Goal: Information Seeking & Learning: Learn about a topic

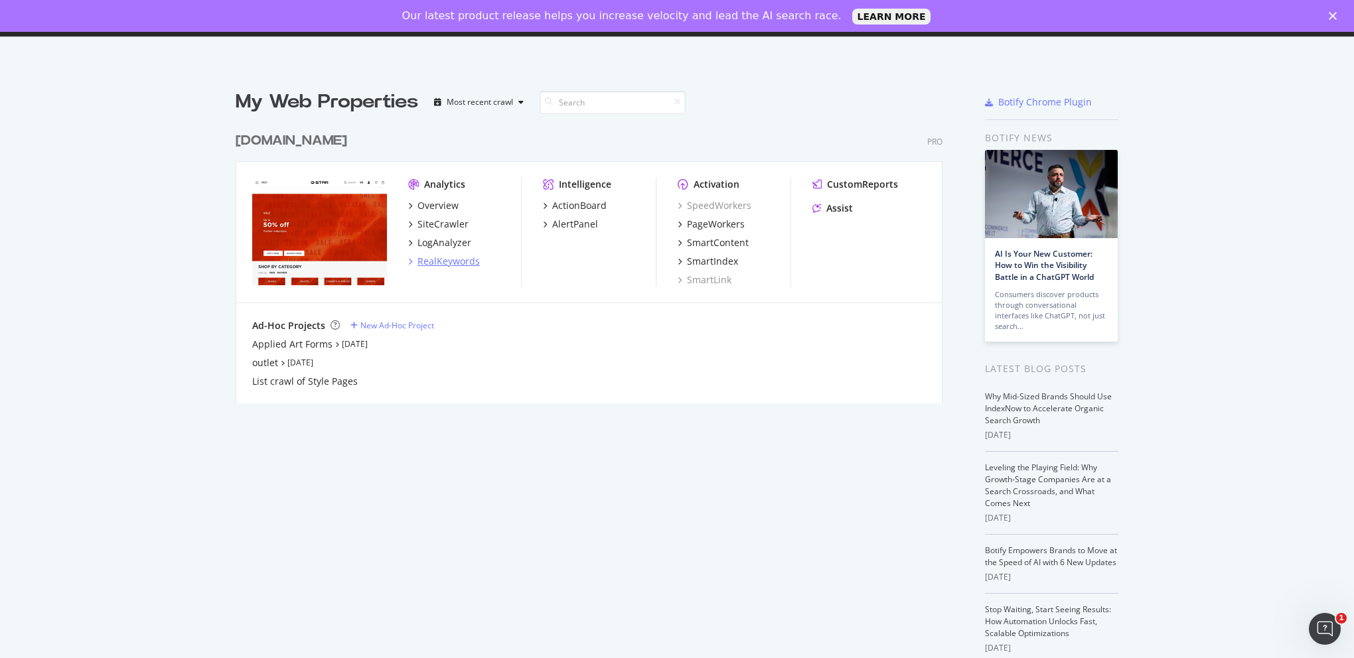
click at [439, 256] on div "RealKeywords" at bounding box center [448, 261] width 62 height 13
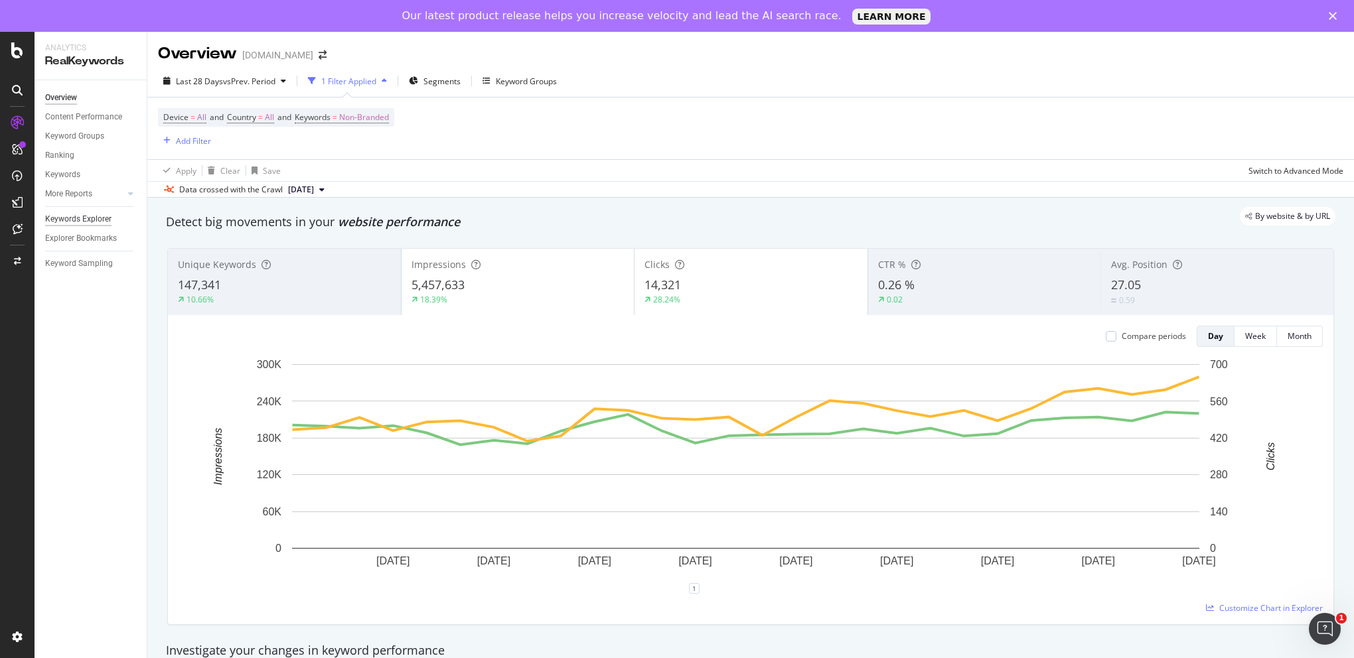
click at [109, 220] on div "Keywords Explorer" at bounding box center [78, 219] width 66 height 14
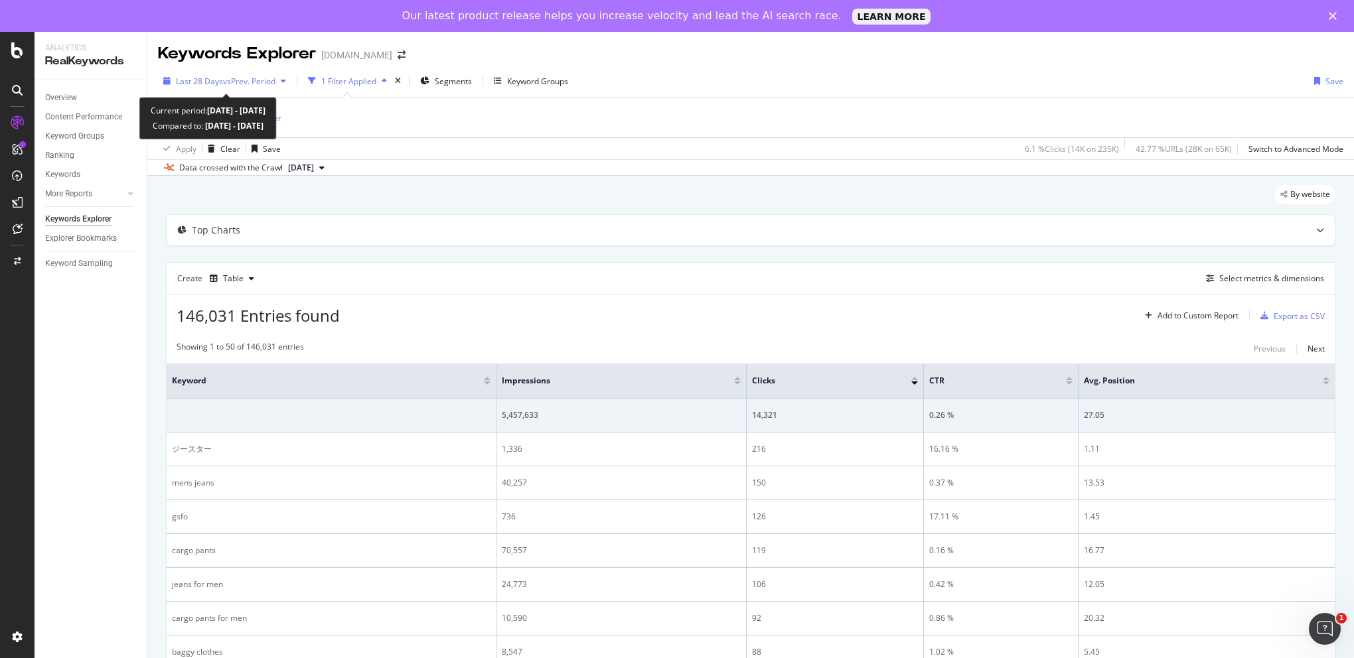
click at [255, 84] on span "vs Prev. Period" at bounding box center [249, 81] width 52 height 11
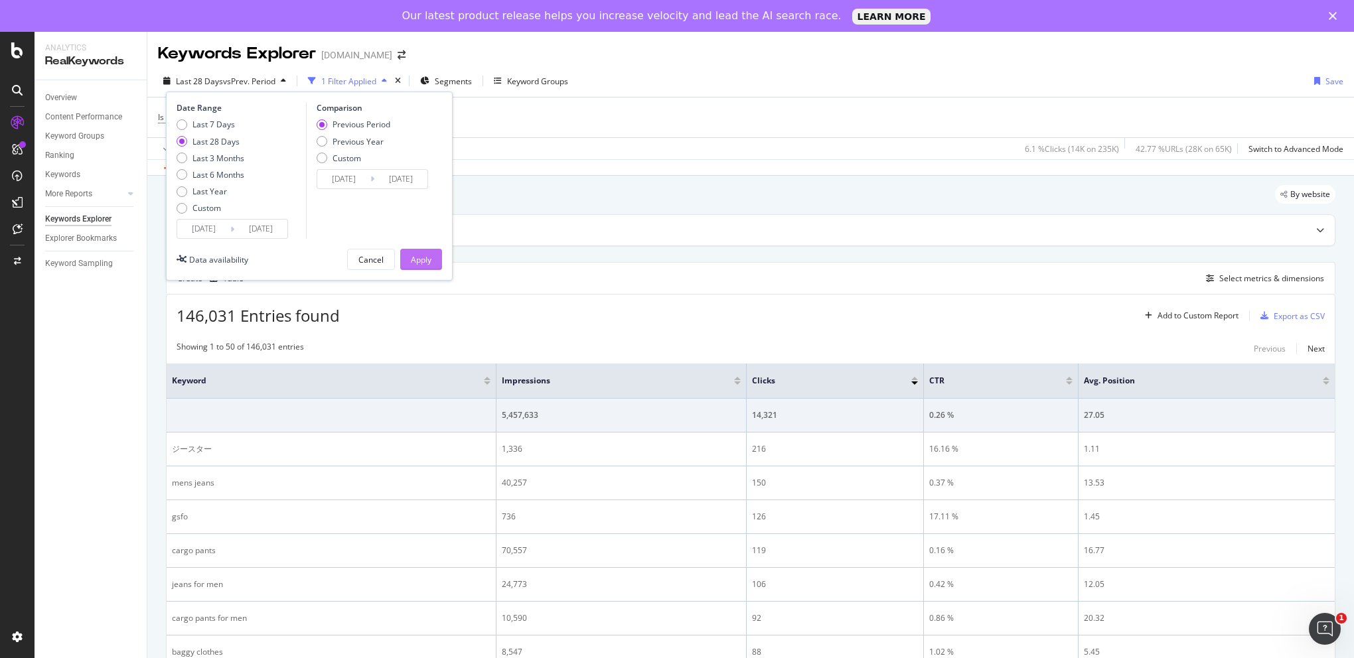
click at [428, 257] on div "Apply" at bounding box center [421, 259] width 21 height 11
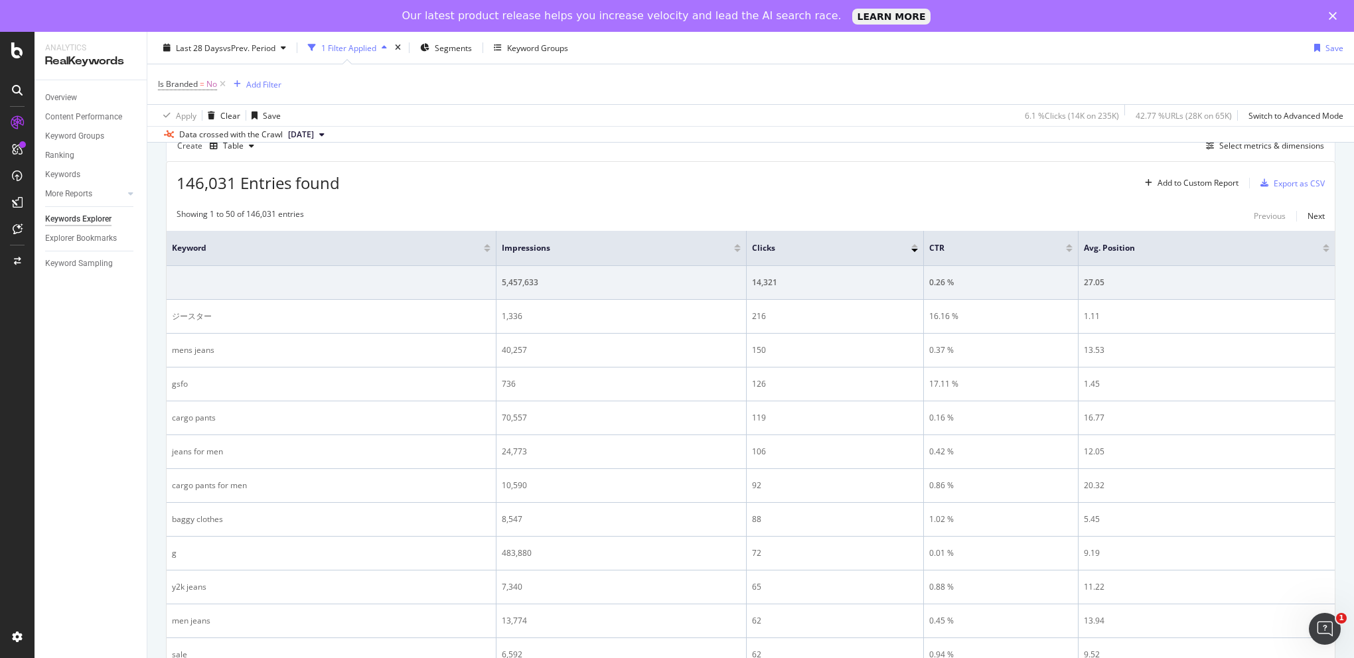
scroll to position [265, 0]
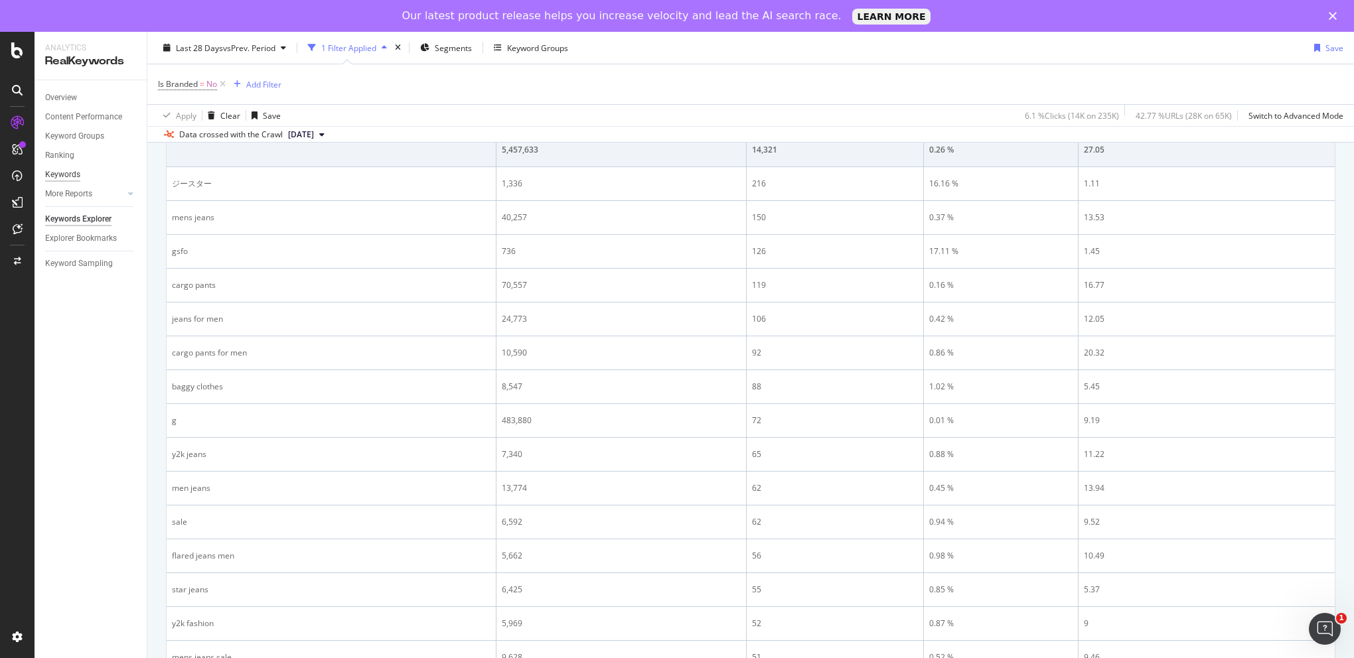
click at [56, 169] on div "Keywords" at bounding box center [62, 175] width 35 height 14
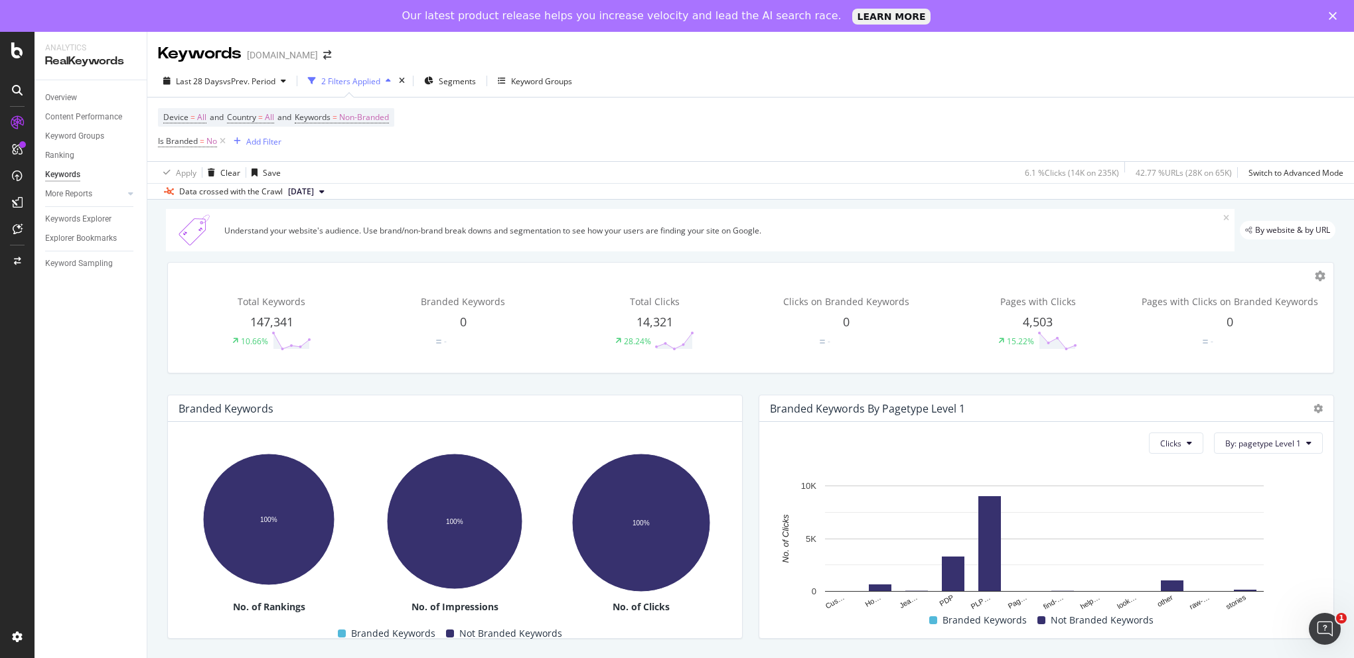
click at [16, 85] on icon at bounding box center [17, 90] width 11 height 11
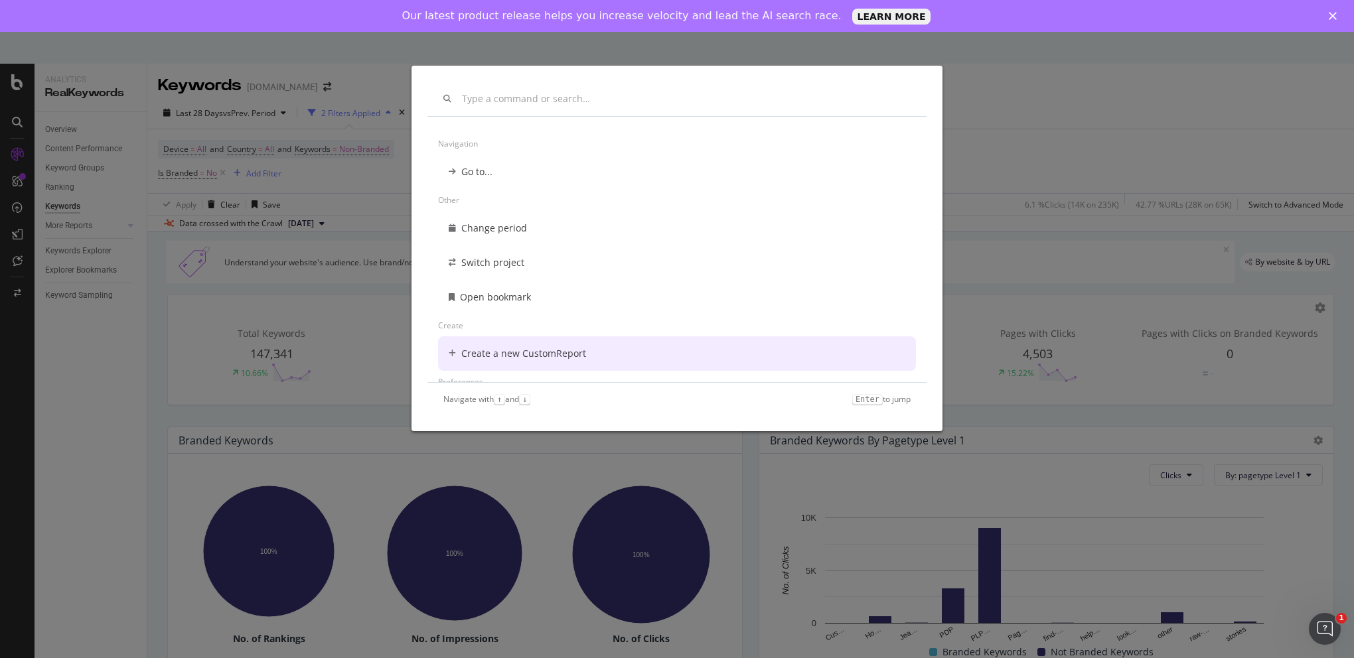
click at [86, 405] on div "Navigation Go to... Other Change period Switch project Open bookmark Create Cre…" at bounding box center [677, 329] width 1354 height 658
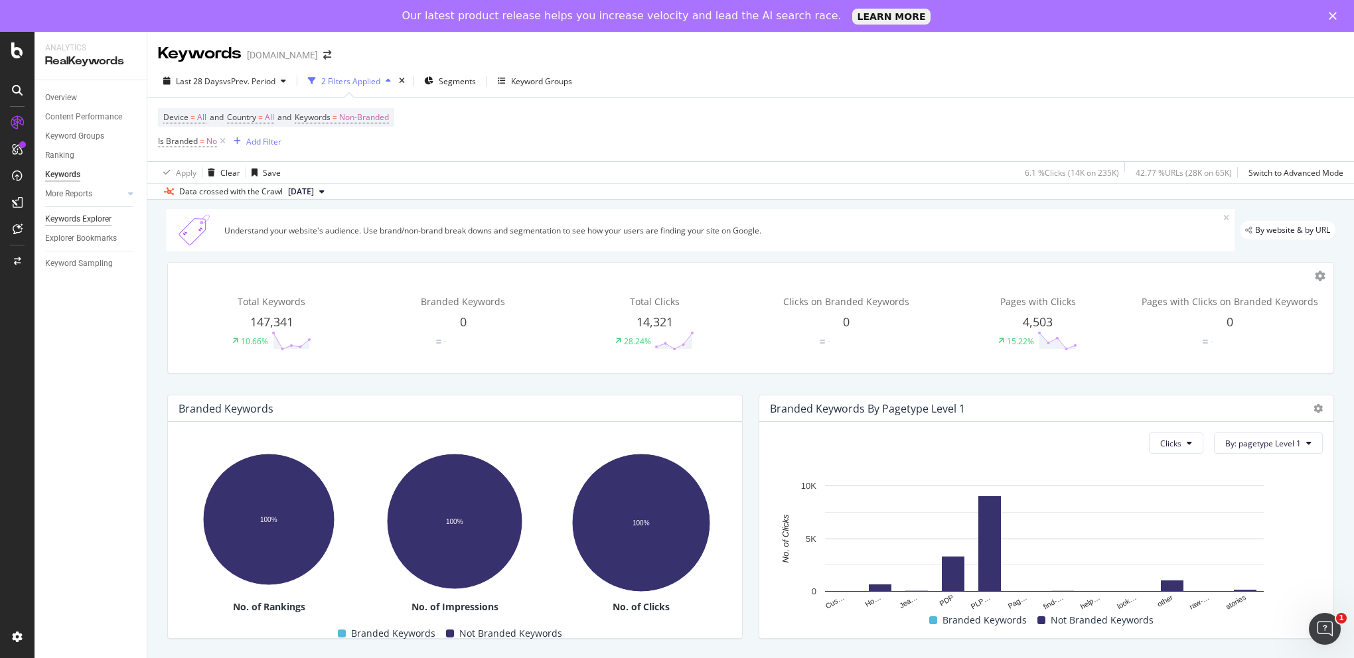
click at [98, 220] on div "Keywords Explorer" at bounding box center [78, 219] width 66 height 14
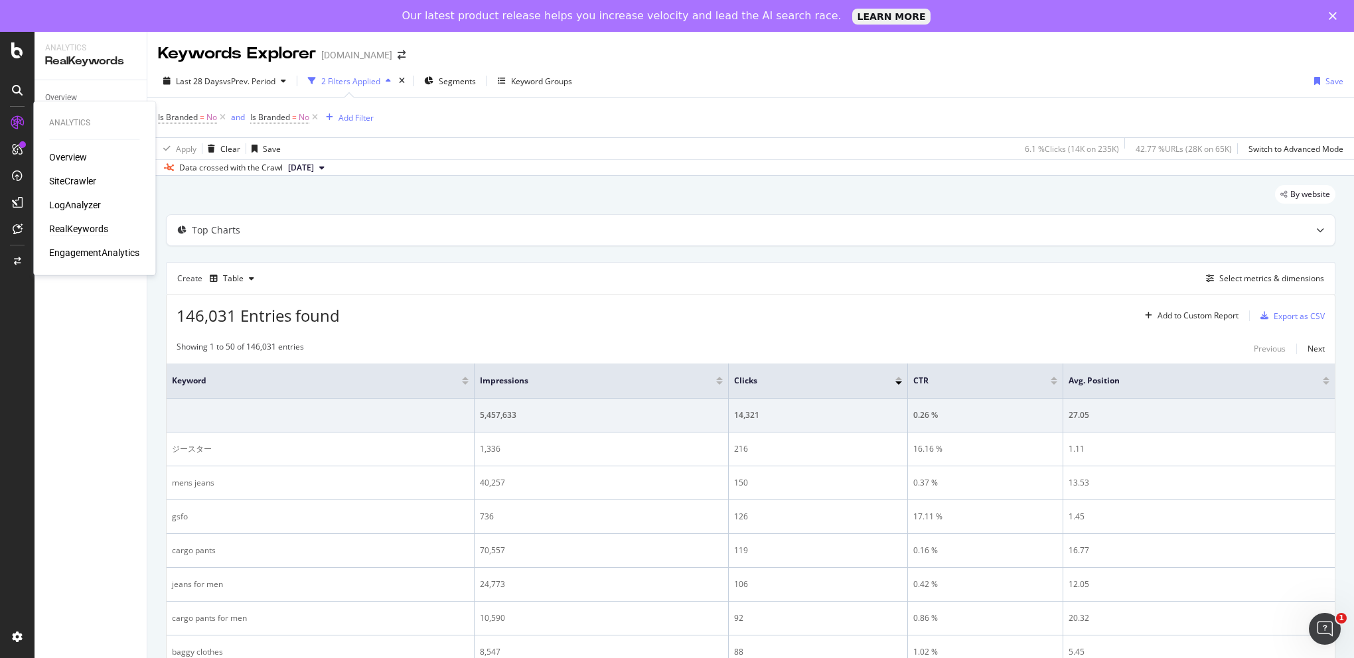
drag, startPoint x: 74, startPoint y: 226, endPoint x: 84, endPoint y: 233, distance: 12.3
click at [74, 226] on div "RealKeywords" at bounding box center [78, 228] width 59 height 13
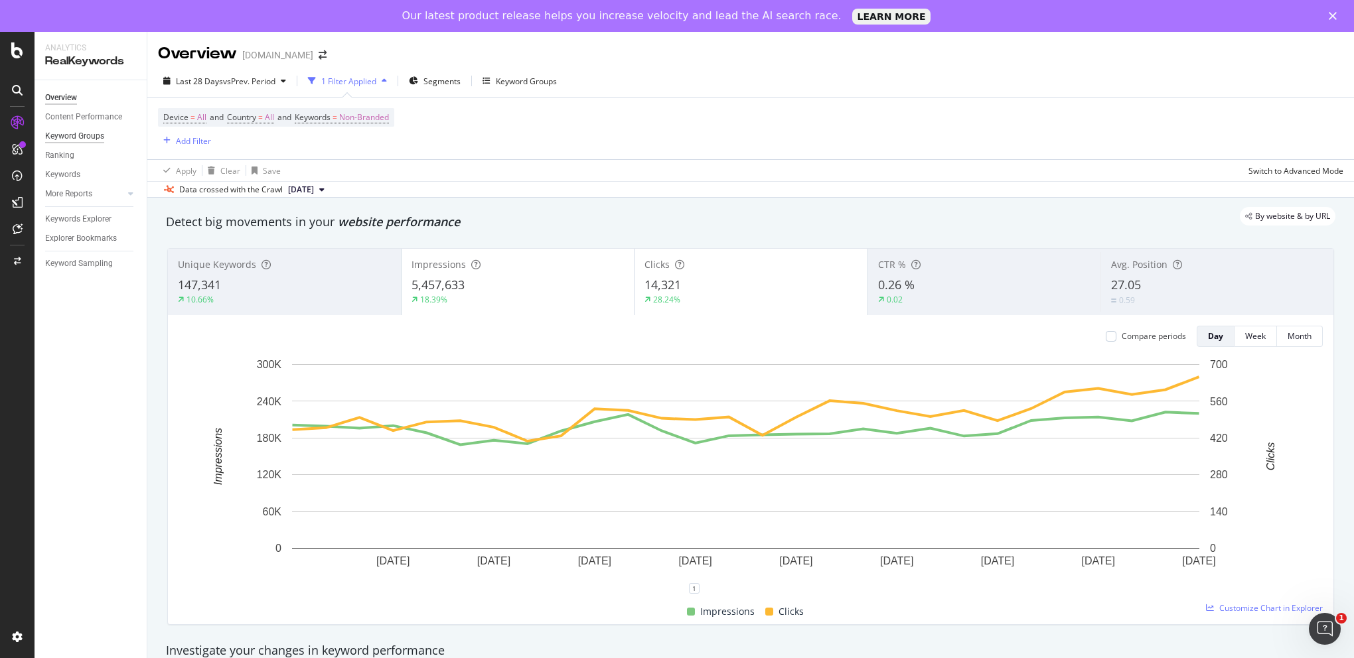
click at [69, 133] on div "Keyword Groups" at bounding box center [74, 136] width 59 height 14
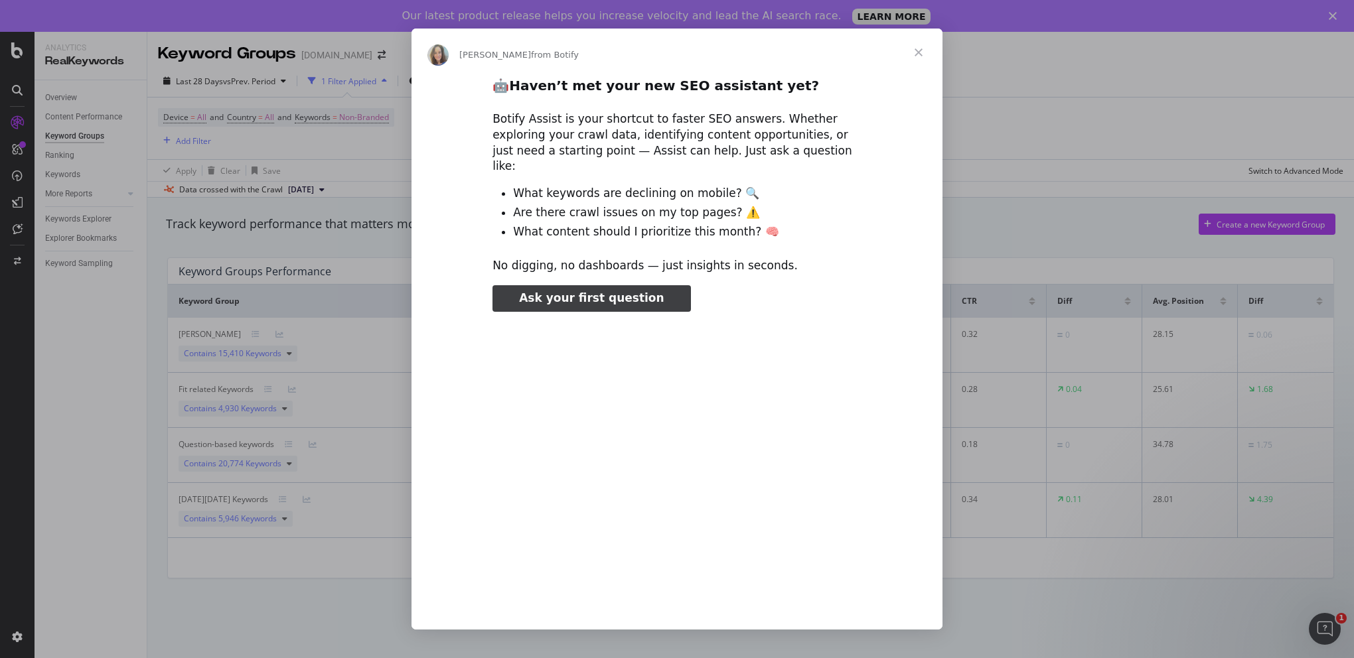
type input "1831430"
click at [921, 64] on span "Close" at bounding box center [918, 53] width 48 height 48
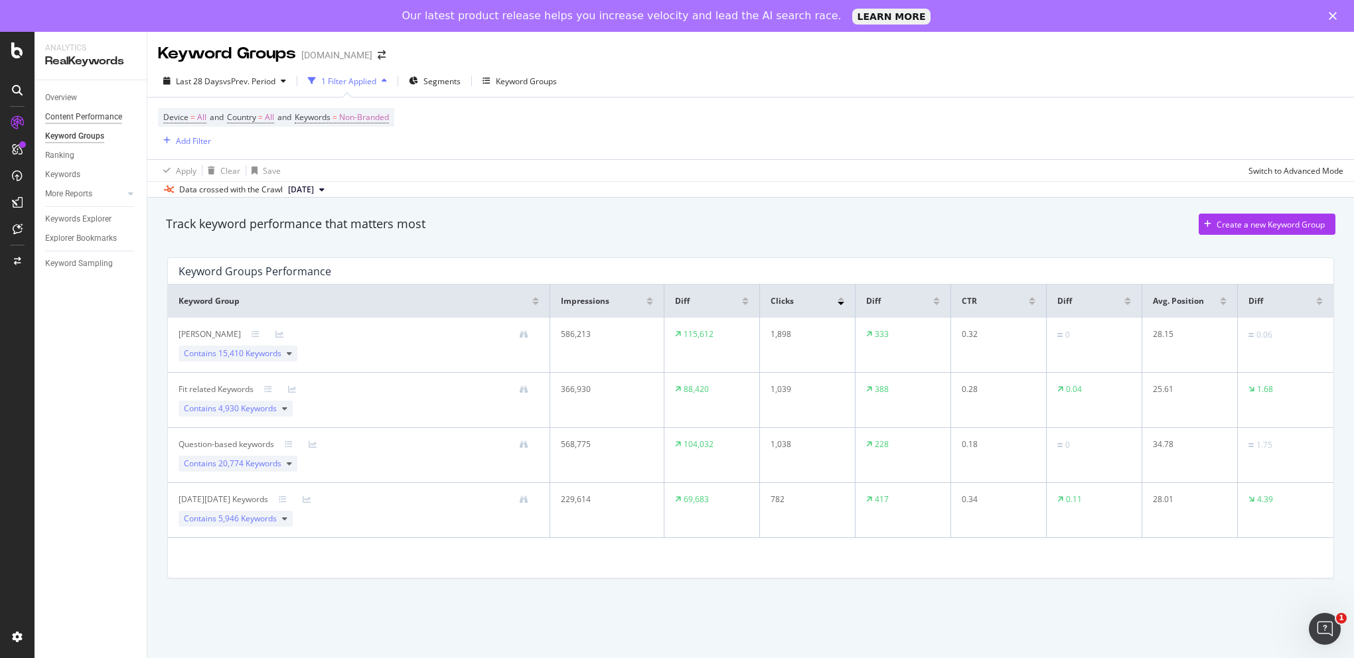
drag, startPoint x: 109, startPoint y: 121, endPoint x: 108, endPoint y: 114, distance: 6.8
click at [109, 121] on div "Content Performance" at bounding box center [83, 117] width 77 height 14
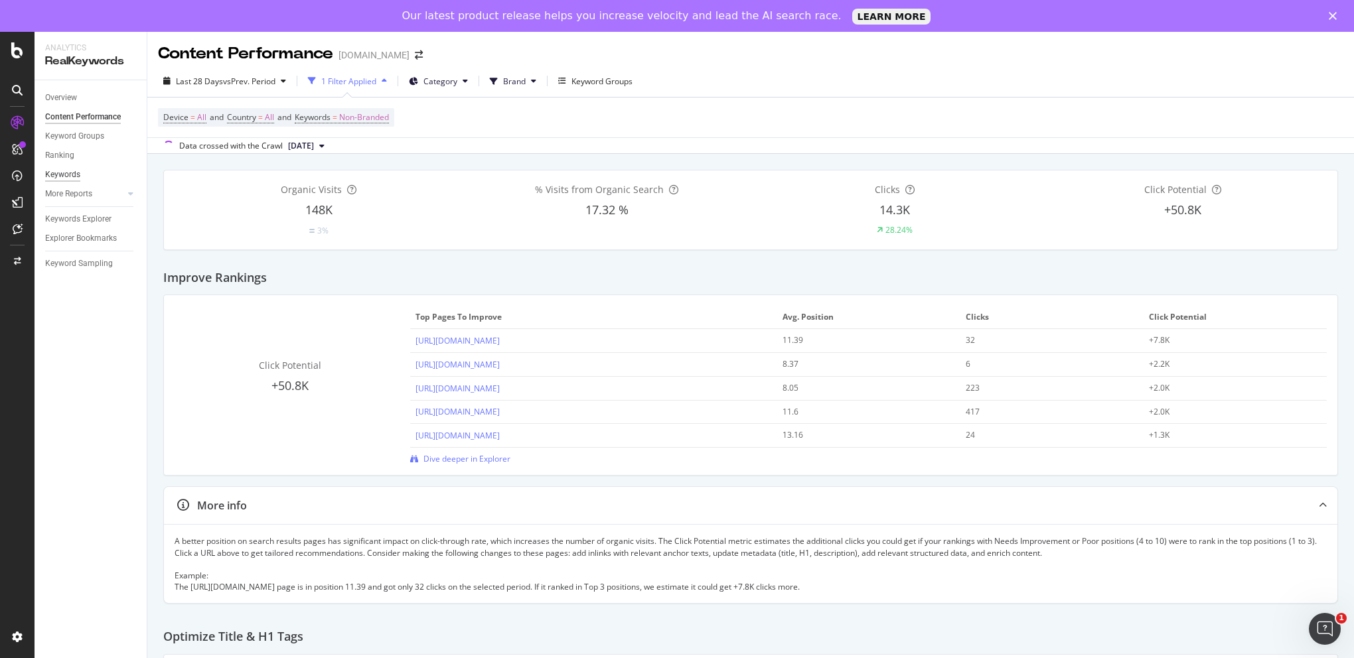
click at [61, 176] on div "Keywords" at bounding box center [62, 175] width 35 height 14
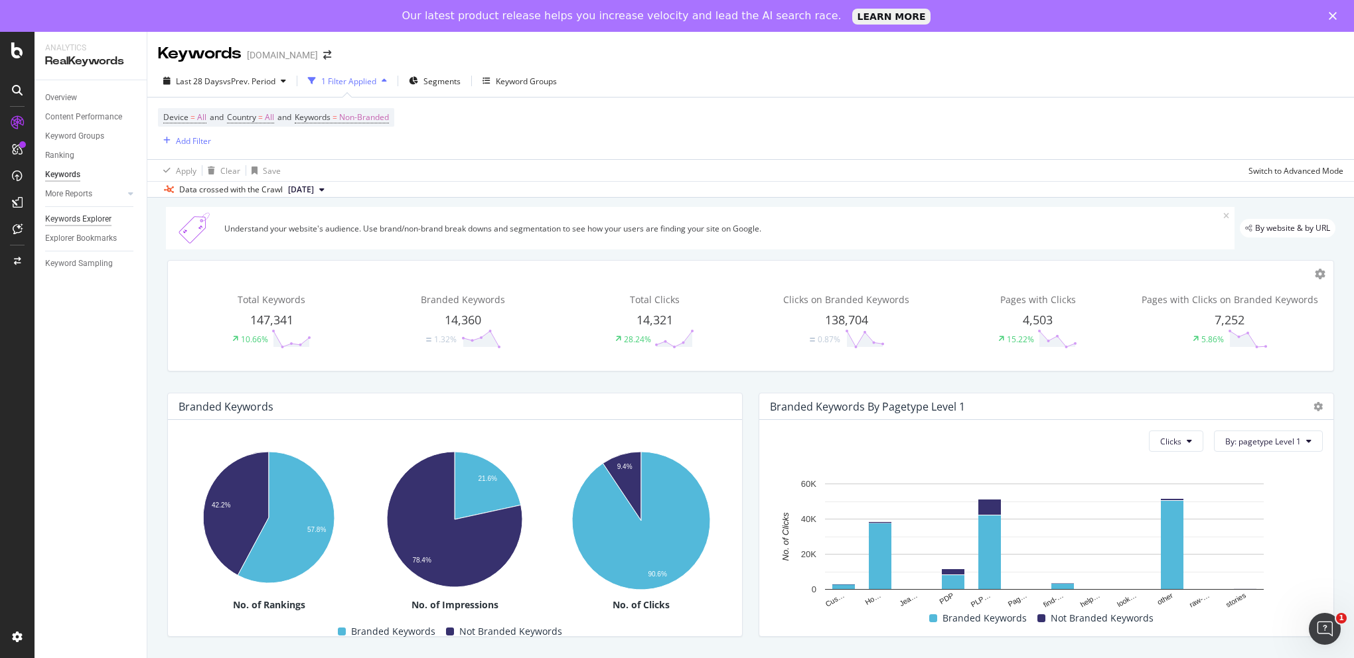
click at [90, 218] on div "Keywords Explorer" at bounding box center [78, 219] width 66 height 14
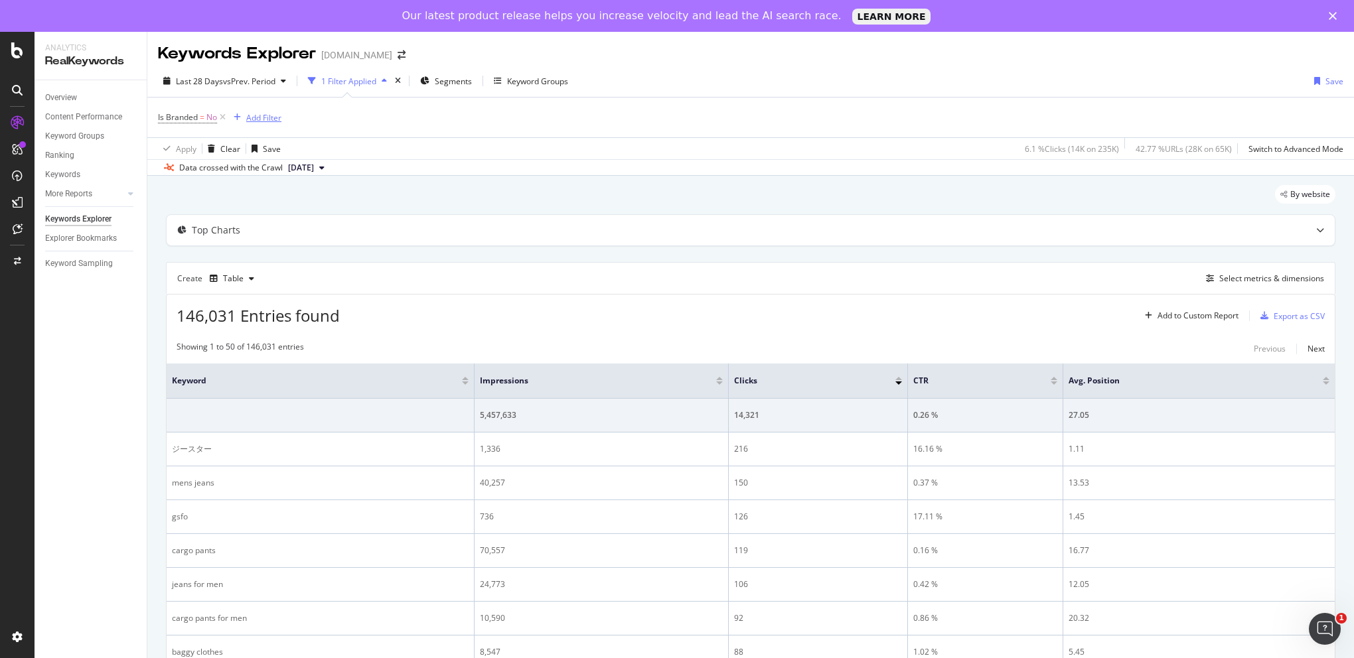
click at [252, 119] on div "Add Filter" at bounding box center [263, 117] width 35 height 11
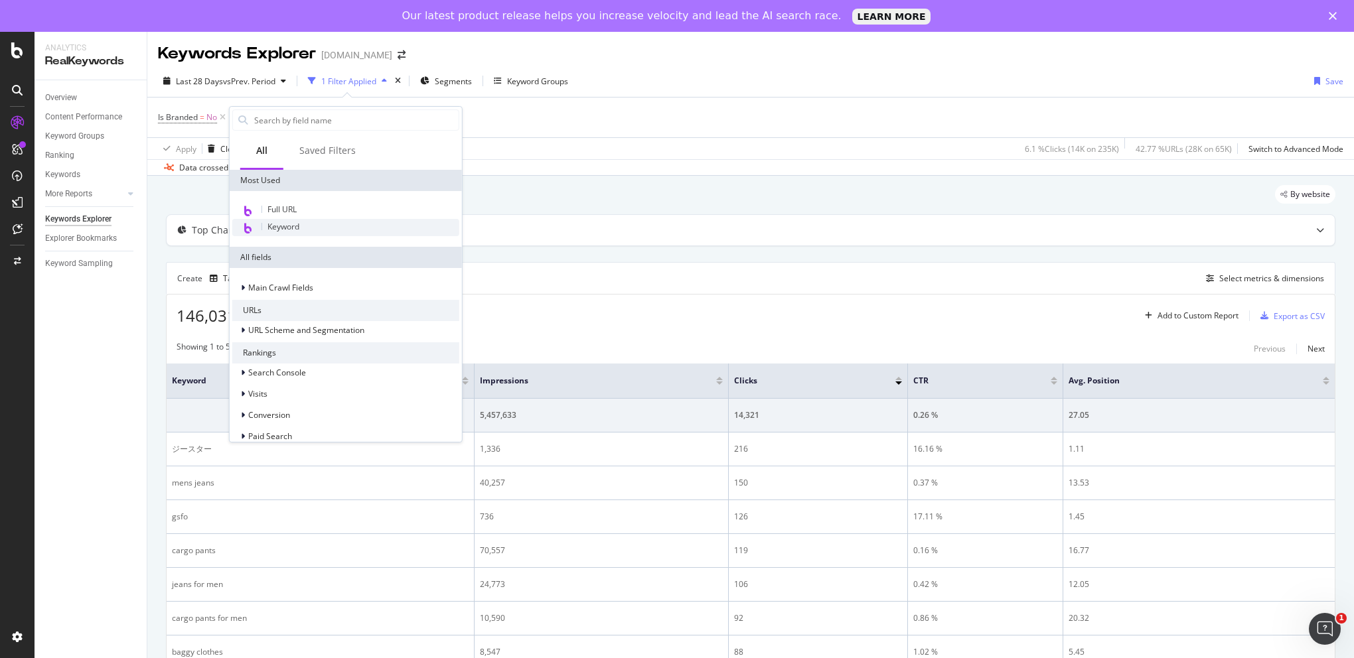
click at [305, 225] on div "Keyword" at bounding box center [345, 227] width 227 height 17
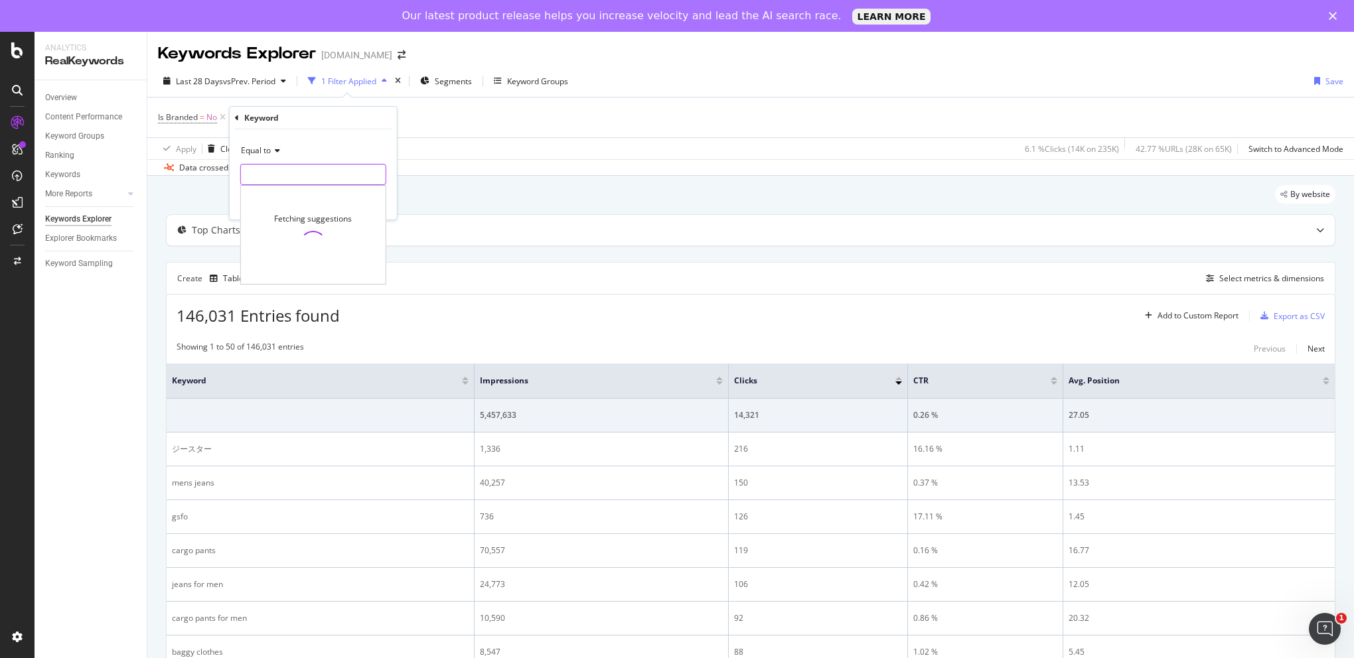
click at [284, 165] on input "text" at bounding box center [313, 174] width 145 height 21
click at [285, 196] on span "g star baggy jeans" at bounding box center [296, 191] width 104 height 11
type input "g star baggy jeans"
click at [357, 202] on icon "button" at bounding box center [356, 202] width 7 height 8
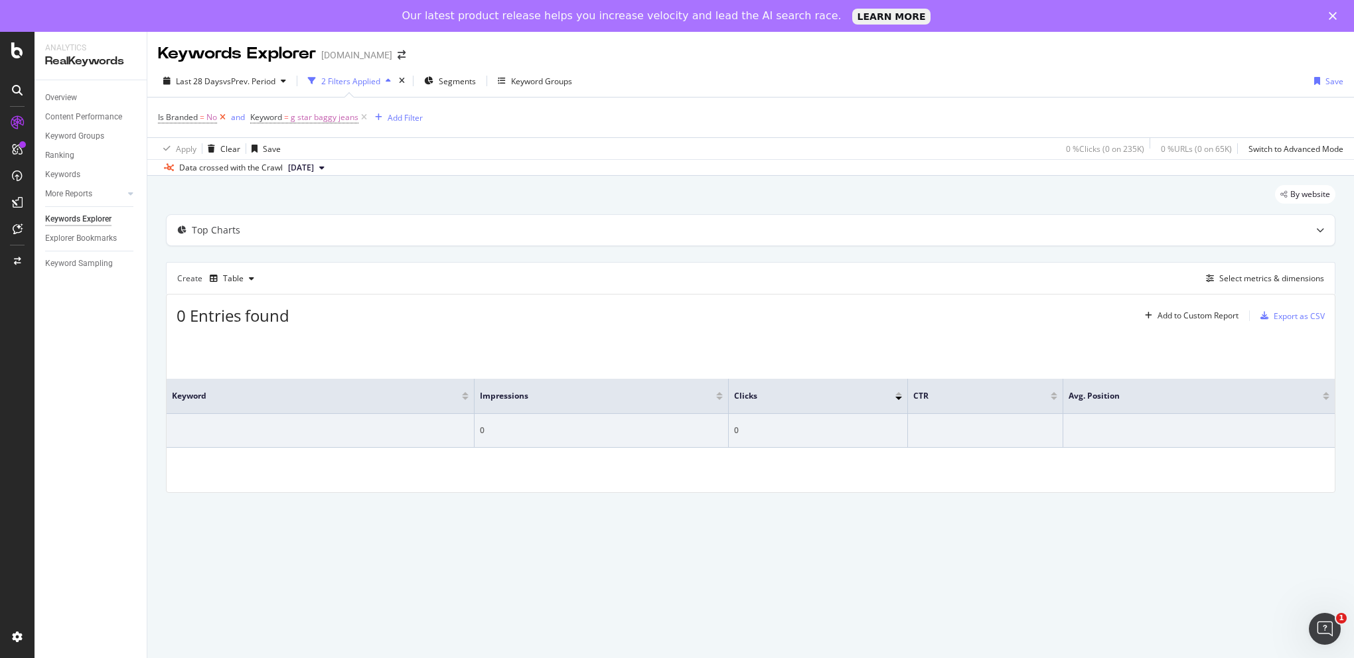
click at [219, 117] on icon at bounding box center [222, 117] width 11 height 13
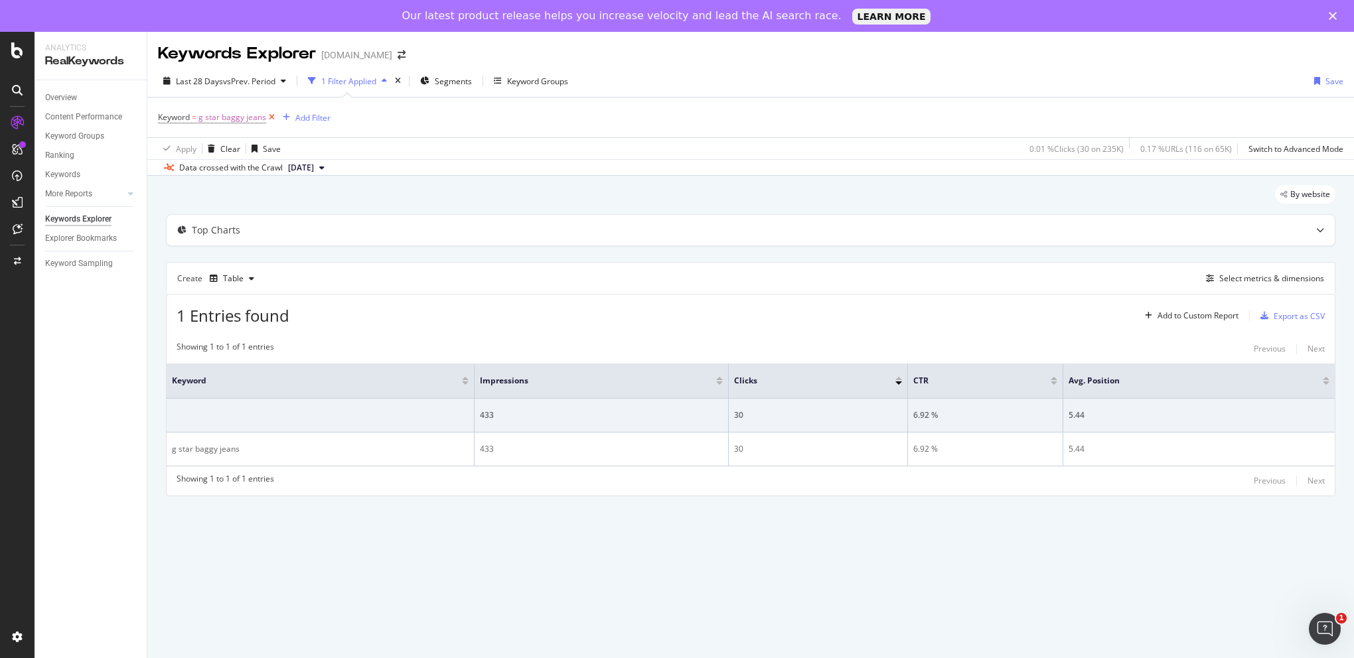
click at [274, 116] on icon at bounding box center [271, 117] width 11 height 13
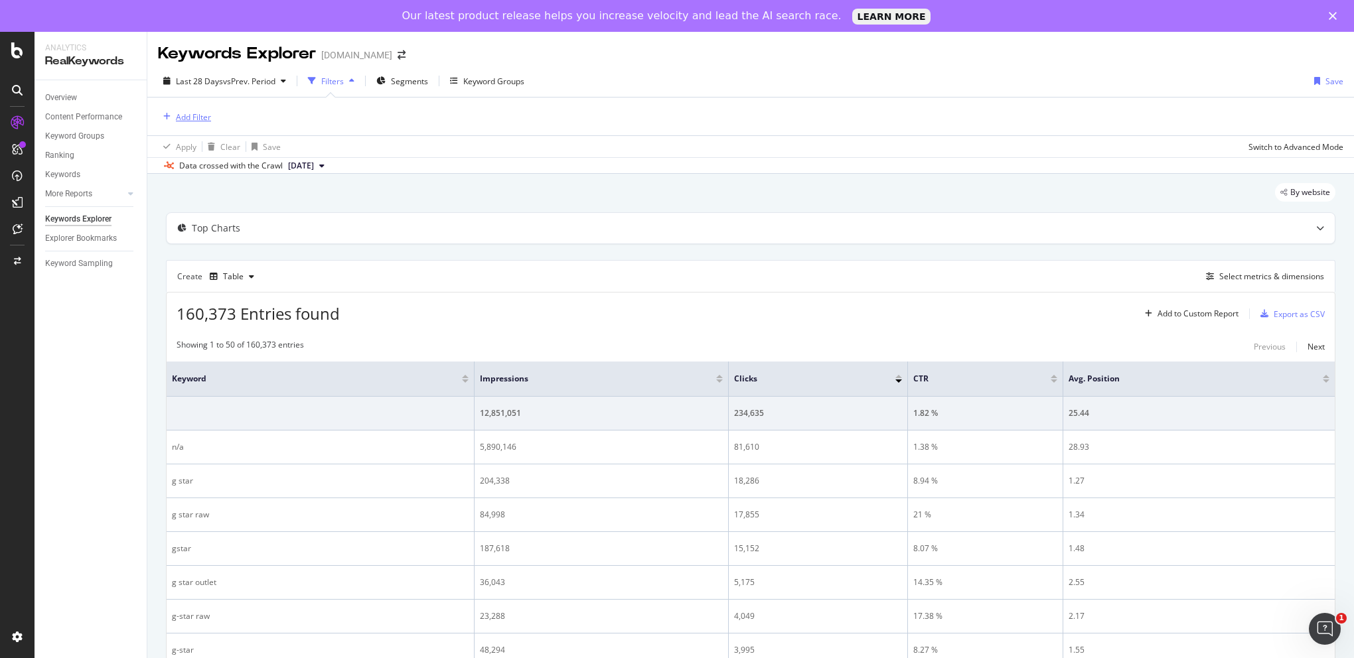
click at [196, 121] on div "Add Filter" at bounding box center [193, 116] width 35 height 11
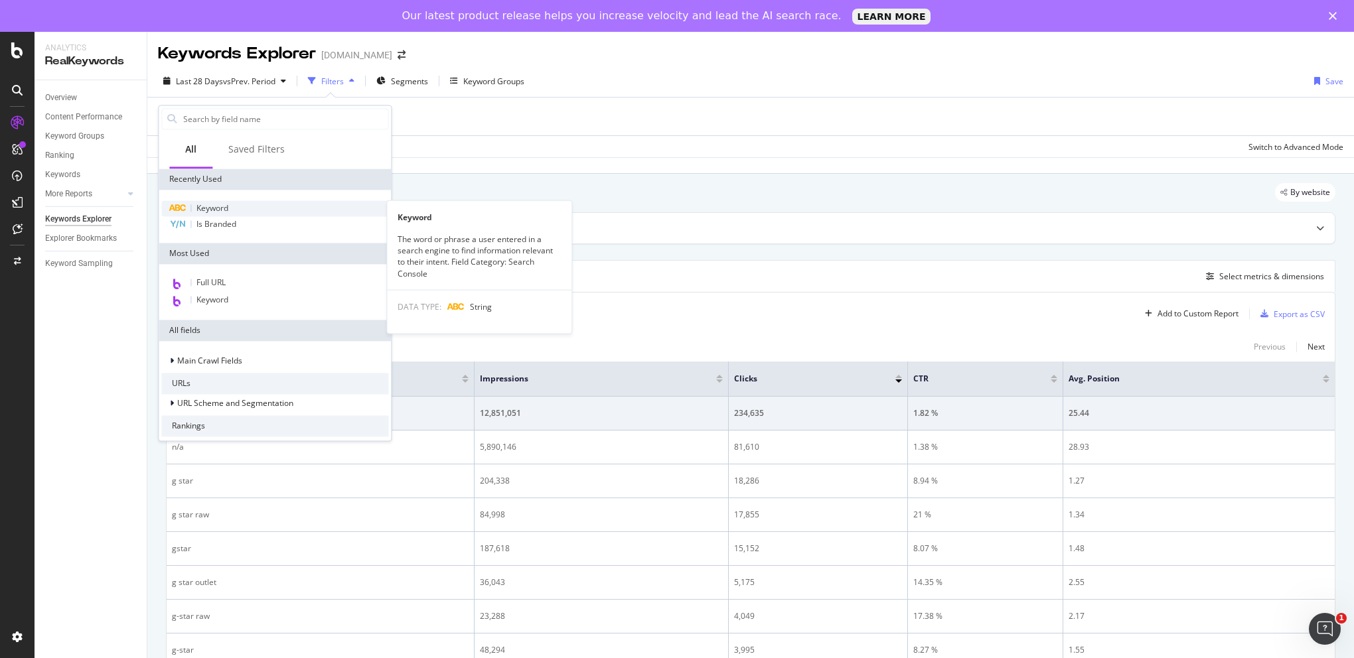
click at [213, 210] on span "Keyword" at bounding box center [212, 207] width 32 height 11
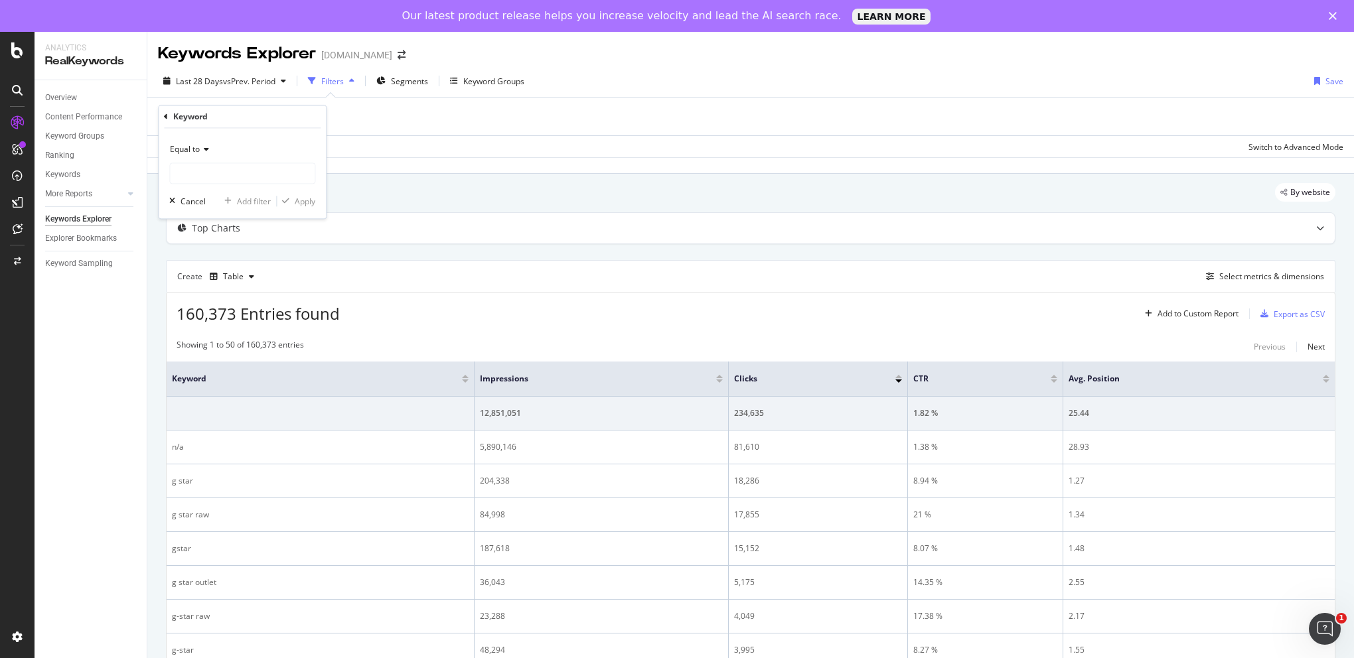
click at [205, 147] on icon at bounding box center [204, 150] width 9 height 8
click at [189, 279] on span "Contains" at bounding box center [192, 280] width 33 height 11
click at [209, 177] on input "text" at bounding box center [242, 173] width 145 height 21
type input "baggy jeans"
click at [306, 200] on div "Apply" at bounding box center [305, 201] width 21 height 11
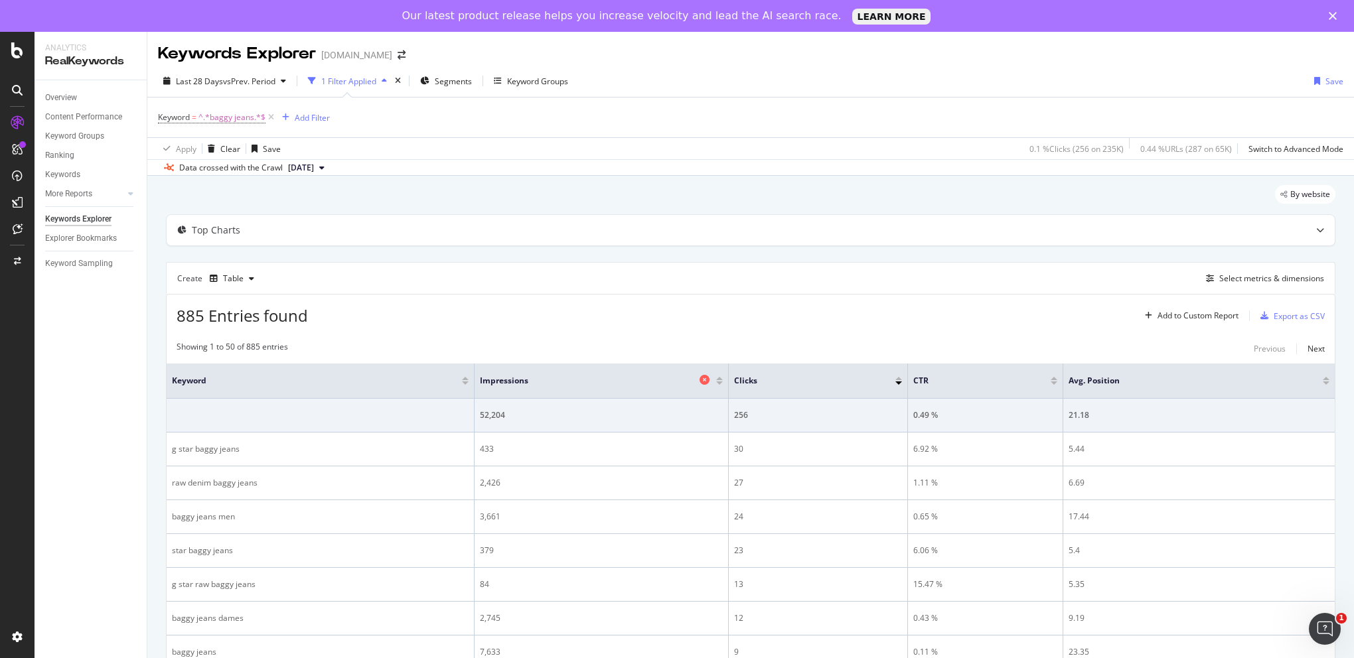
click at [714, 380] on div "Impressions" at bounding box center [598, 380] width 236 height 13
click at [719, 382] on div at bounding box center [719, 383] width 7 height 3
click at [534, 84] on div "Keyword Groups" at bounding box center [537, 81] width 61 height 11
click at [271, 115] on div "Add Filter" at bounding box center [263, 117] width 35 height 11
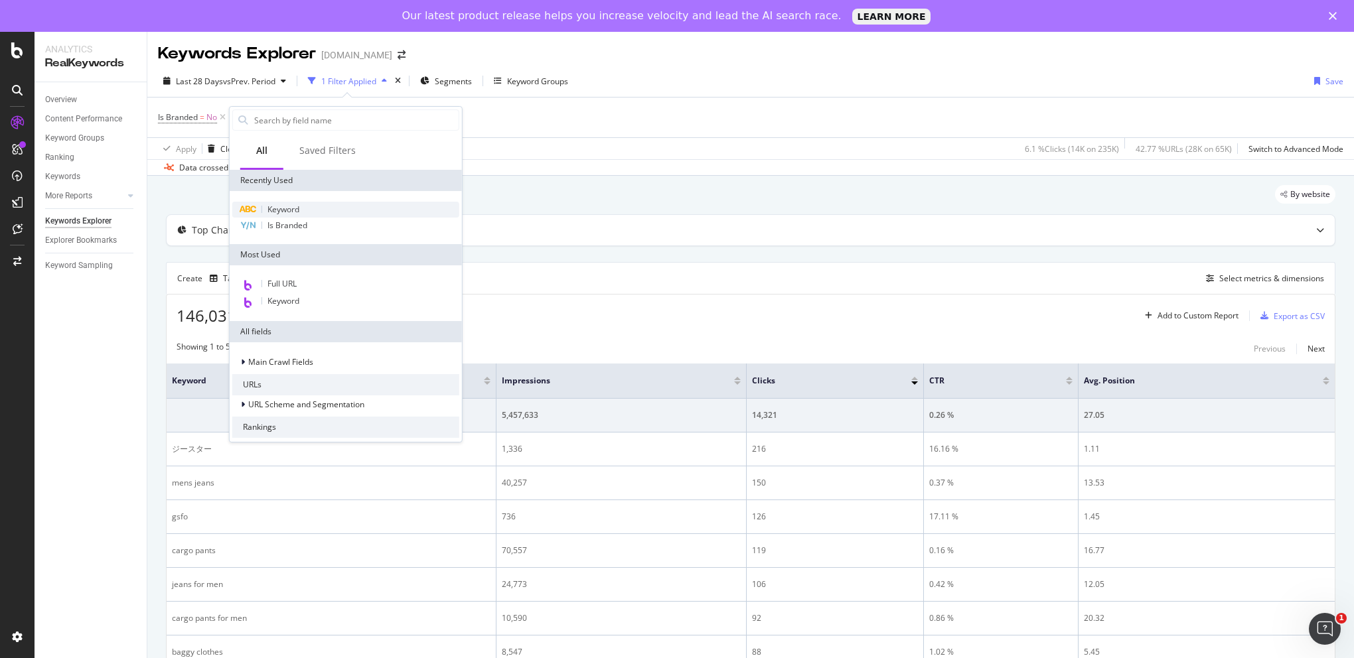
click at [283, 212] on span "Keyword" at bounding box center [283, 209] width 32 height 11
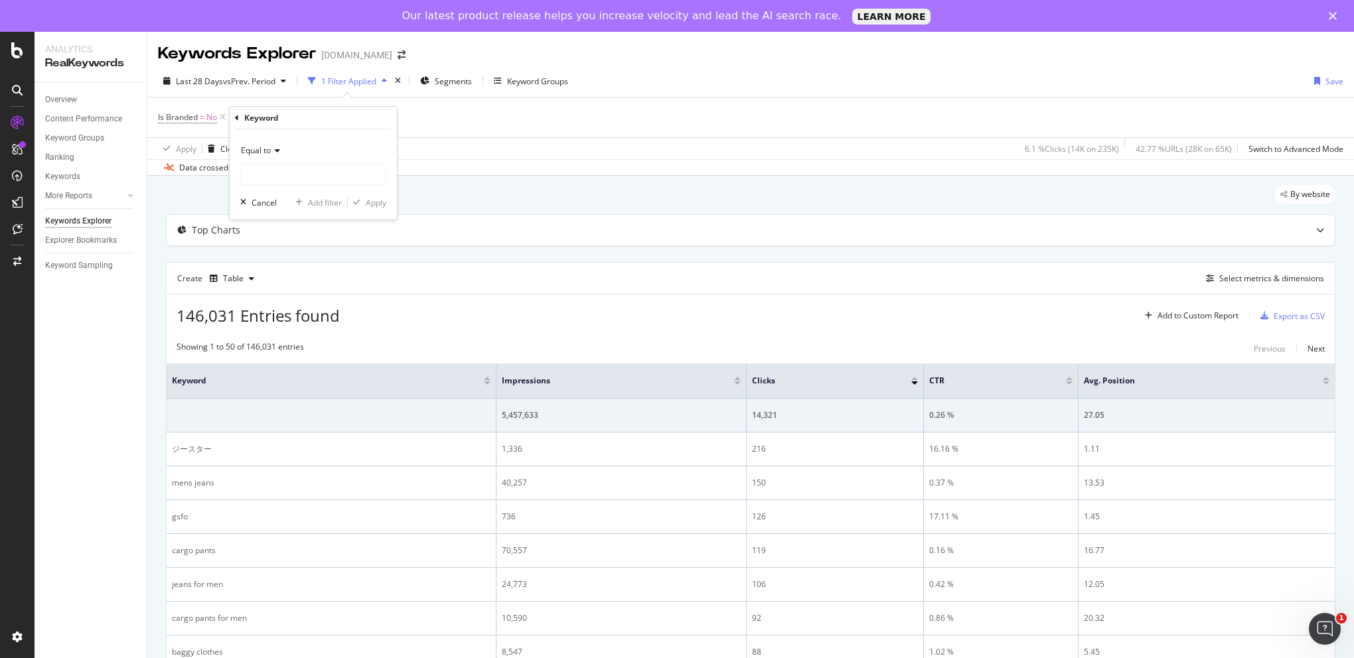
click at [263, 143] on div "Equal to" at bounding box center [313, 150] width 146 height 21
click at [276, 273] on div "Contains" at bounding box center [315, 281] width 142 height 17
click at [281, 172] on input "text" at bounding box center [313, 174] width 145 height 21
type input "baggy jeans"
click at [370, 204] on div "Apply" at bounding box center [376, 202] width 21 height 11
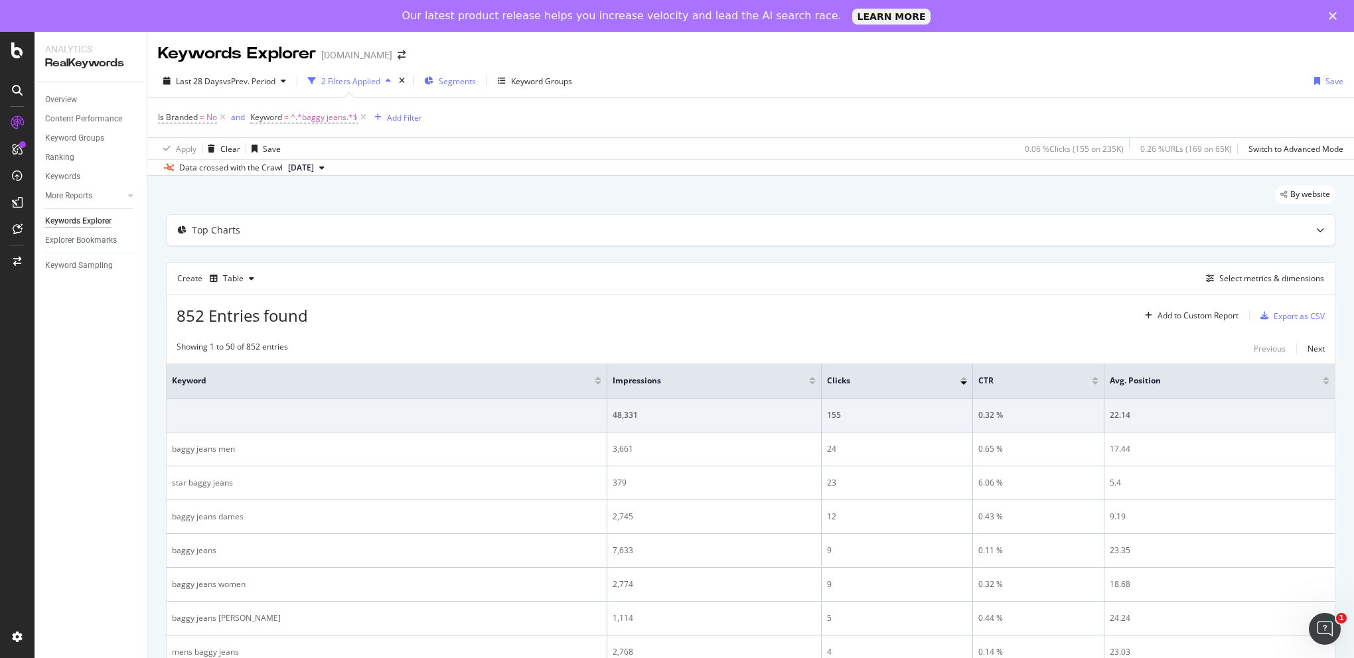
click at [465, 80] on span "Segments" at bounding box center [457, 81] width 37 height 11
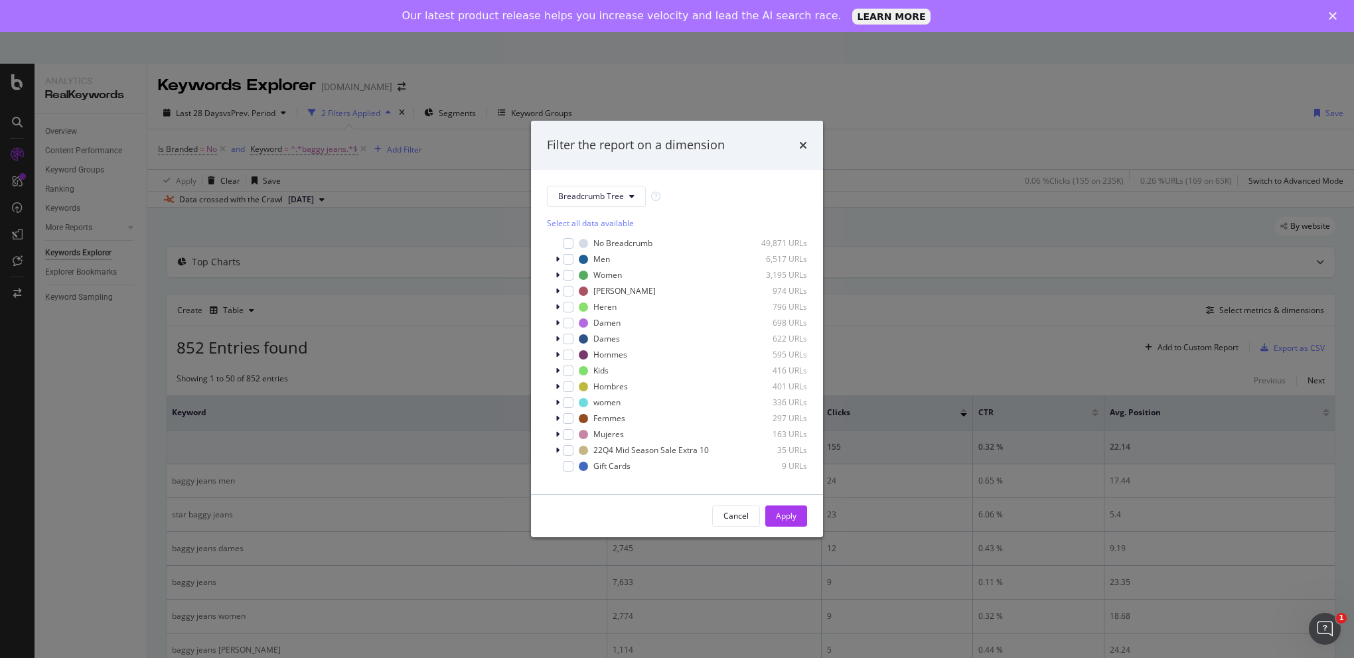
click at [810, 149] on div "Filter the report on a dimension" at bounding box center [677, 145] width 292 height 49
click at [804, 150] on icon "times" at bounding box center [803, 145] width 8 height 11
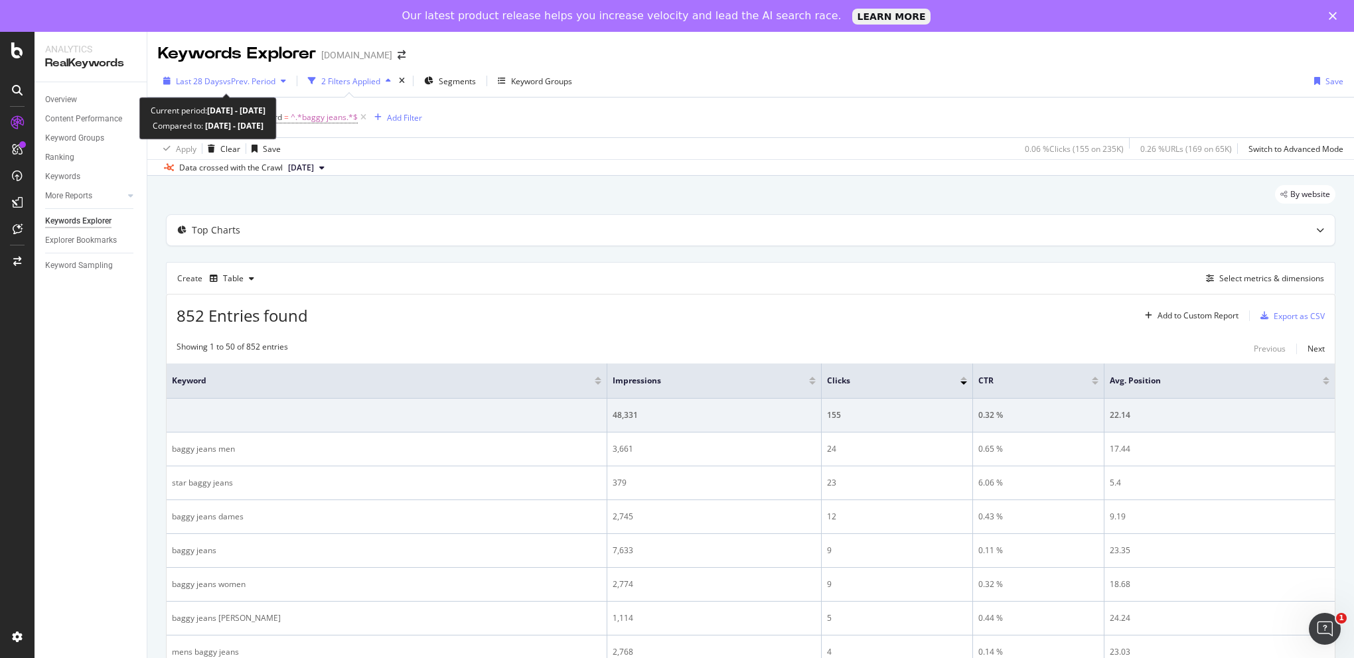
click at [225, 82] on span "vs Prev. Period" at bounding box center [249, 81] width 52 height 11
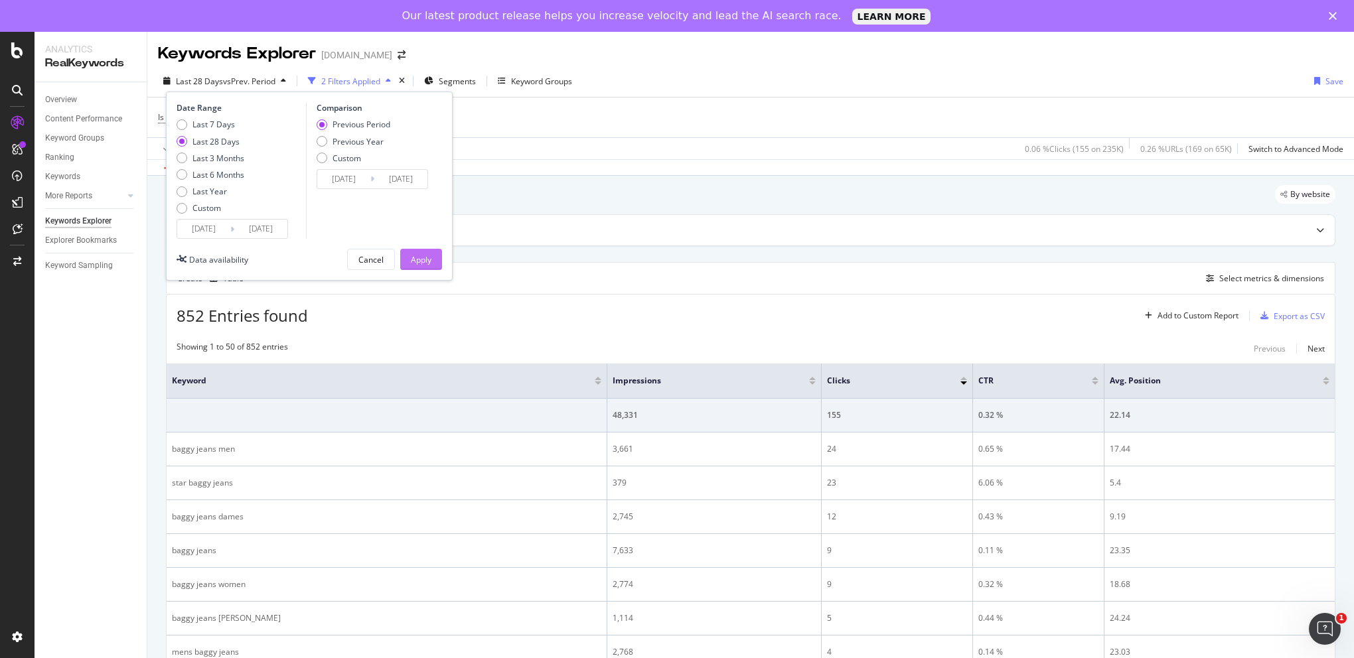
click at [427, 257] on div "Apply" at bounding box center [421, 259] width 21 height 11
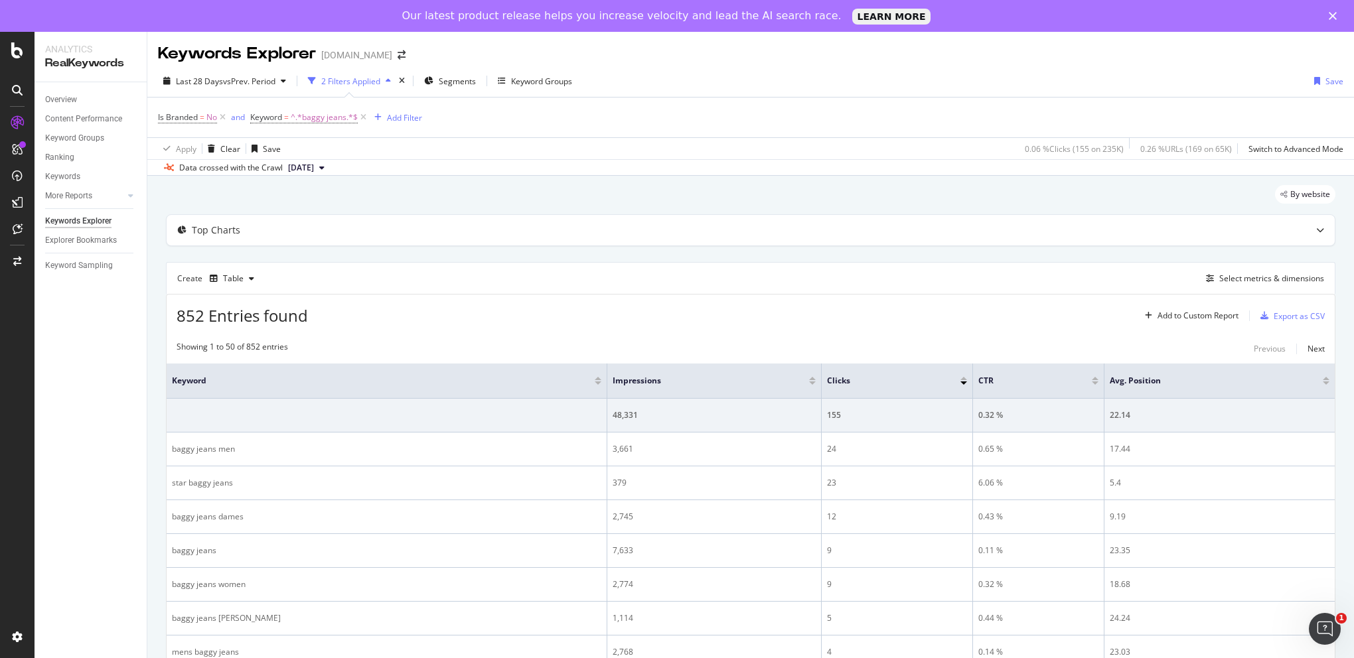
click at [325, 88] on div "2 Filters Applied" at bounding box center [350, 81] width 94 height 20
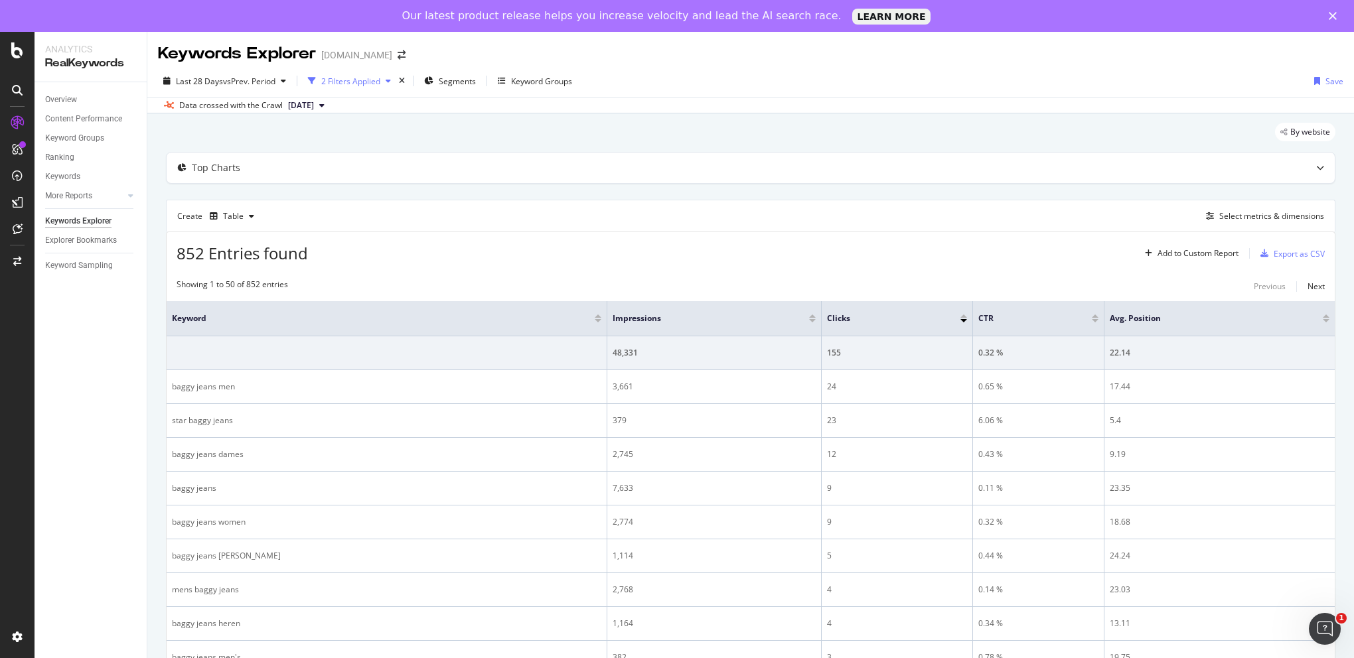
click at [325, 88] on div "2 Filters Applied" at bounding box center [350, 81] width 94 height 20
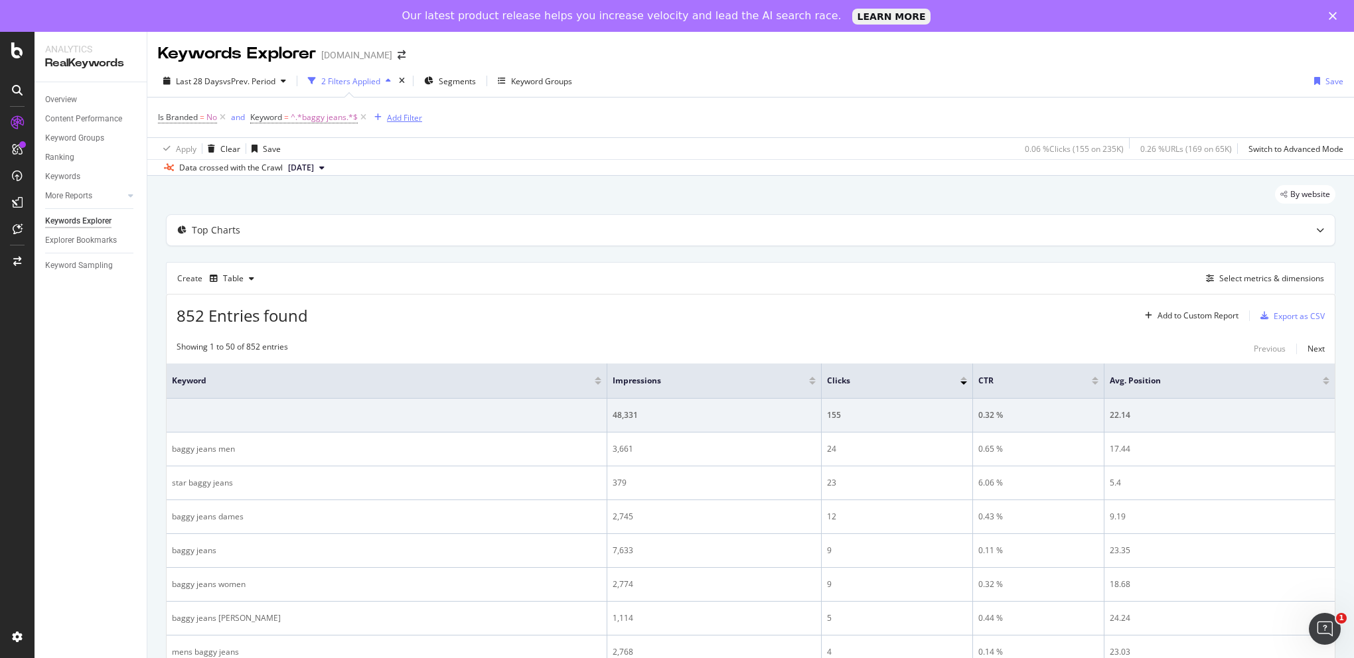
click at [395, 119] on div "Add Filter" at bounding box center [404, 117] width 35 height 11
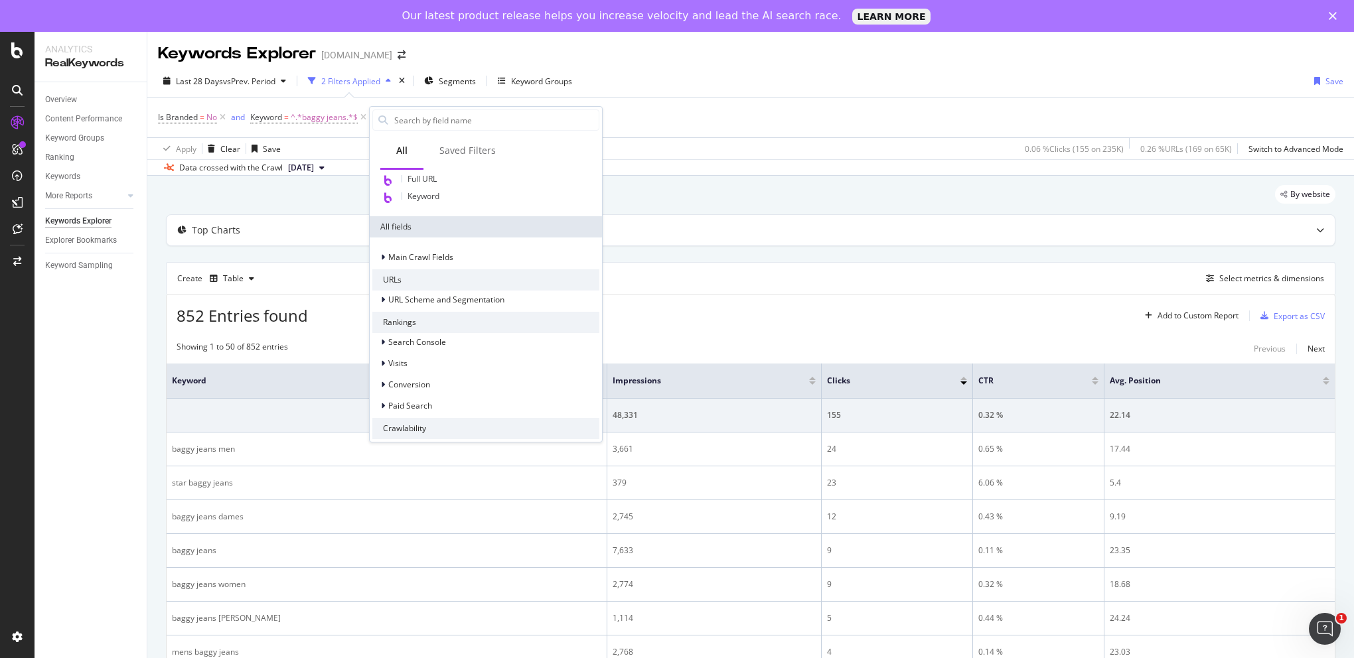
scroll to position [96, 0]
click at [642, 116] on div "Is Branded = No and Keyword = ^.*baggy jeans.*$ Add Filter" at bounding box center [750, 118] width 1185 height 40
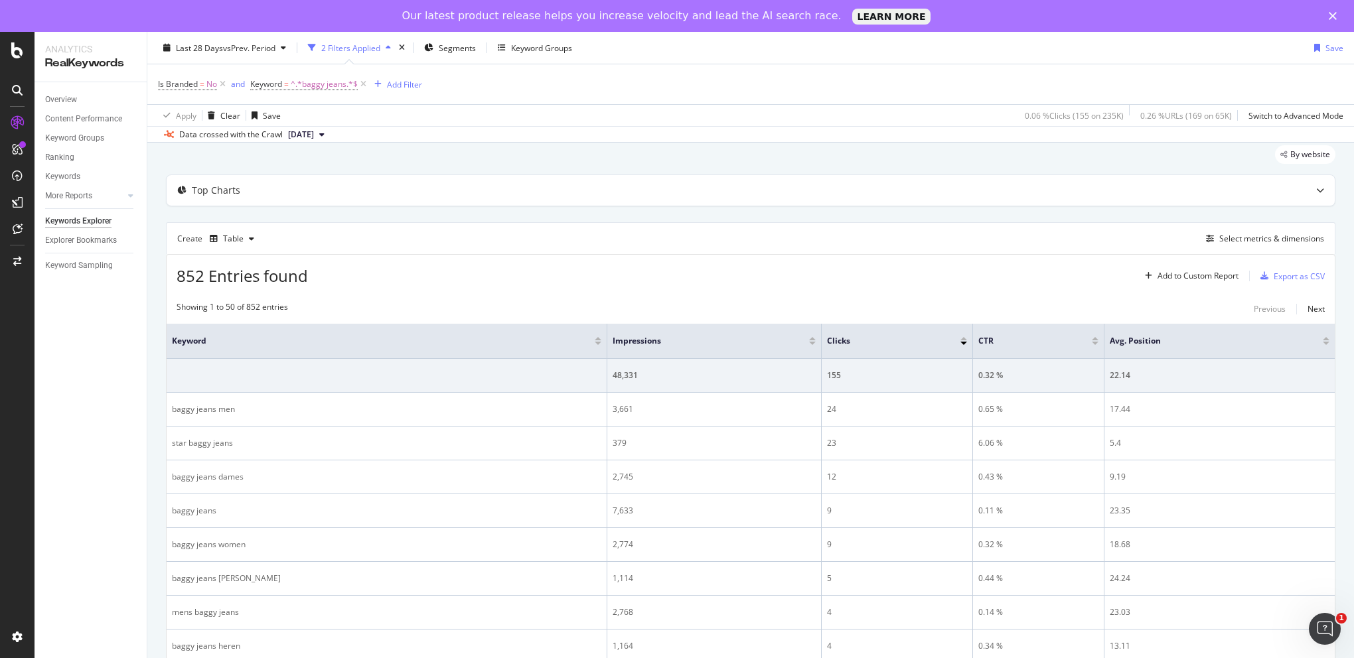
scroll to position [0, 0]
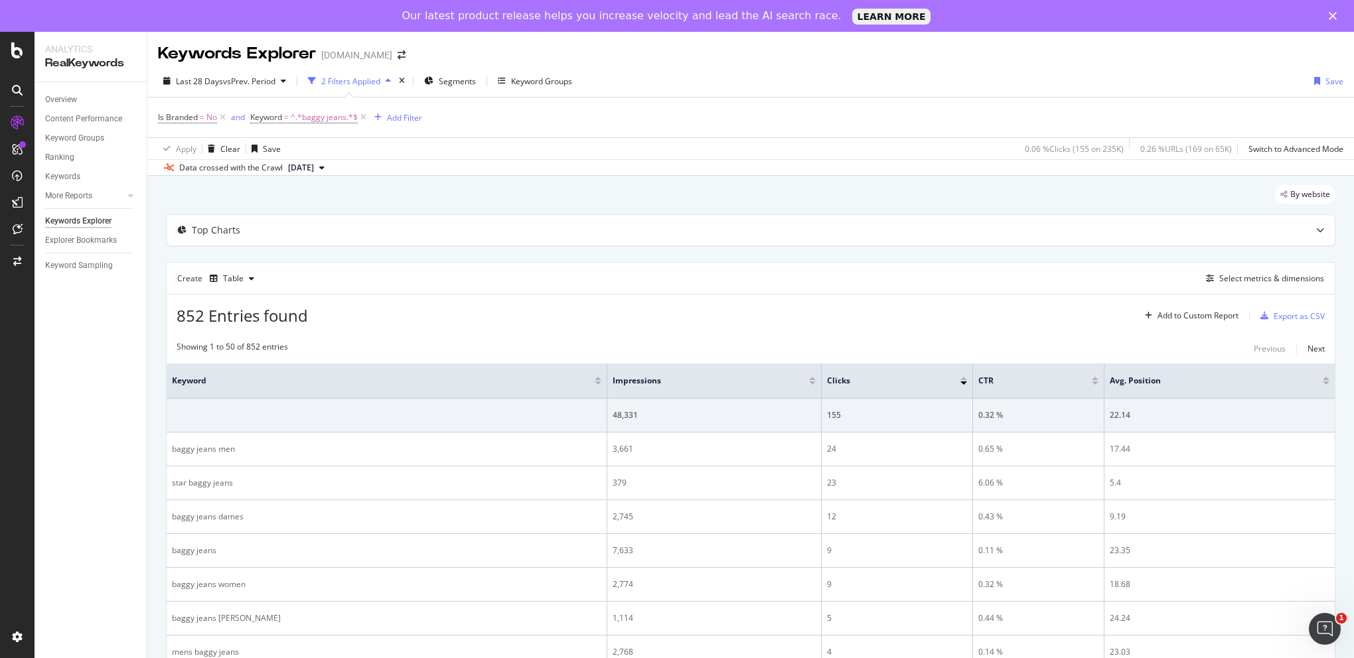
click at [812, 380] on div at bounding box center [812, 381] width 7 height 8
click at [811, 382] on div at bounding box center [812, 383] width 7 height 3
click at [1289, 313] on div "Export as CSV" at bounding box center [1298, 316] width 51 height 11
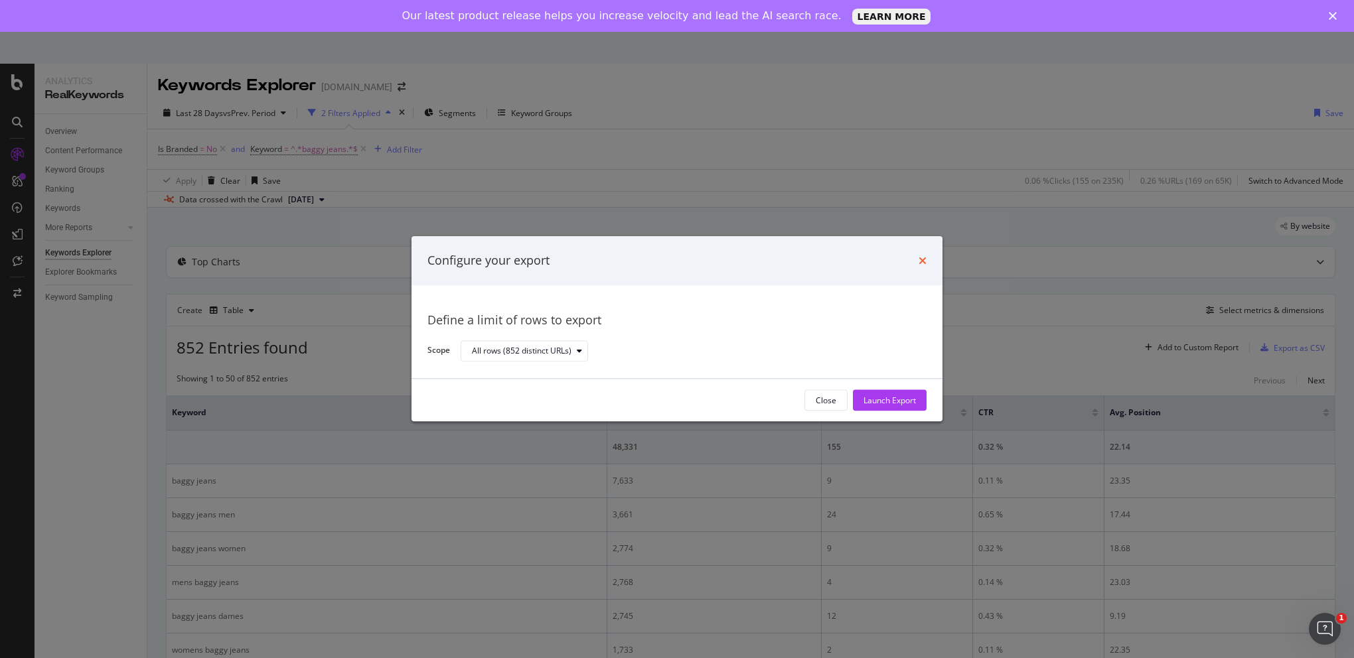
click at [921, 261] on icon "times" at bounding box center [922, 260] width 8 height 11
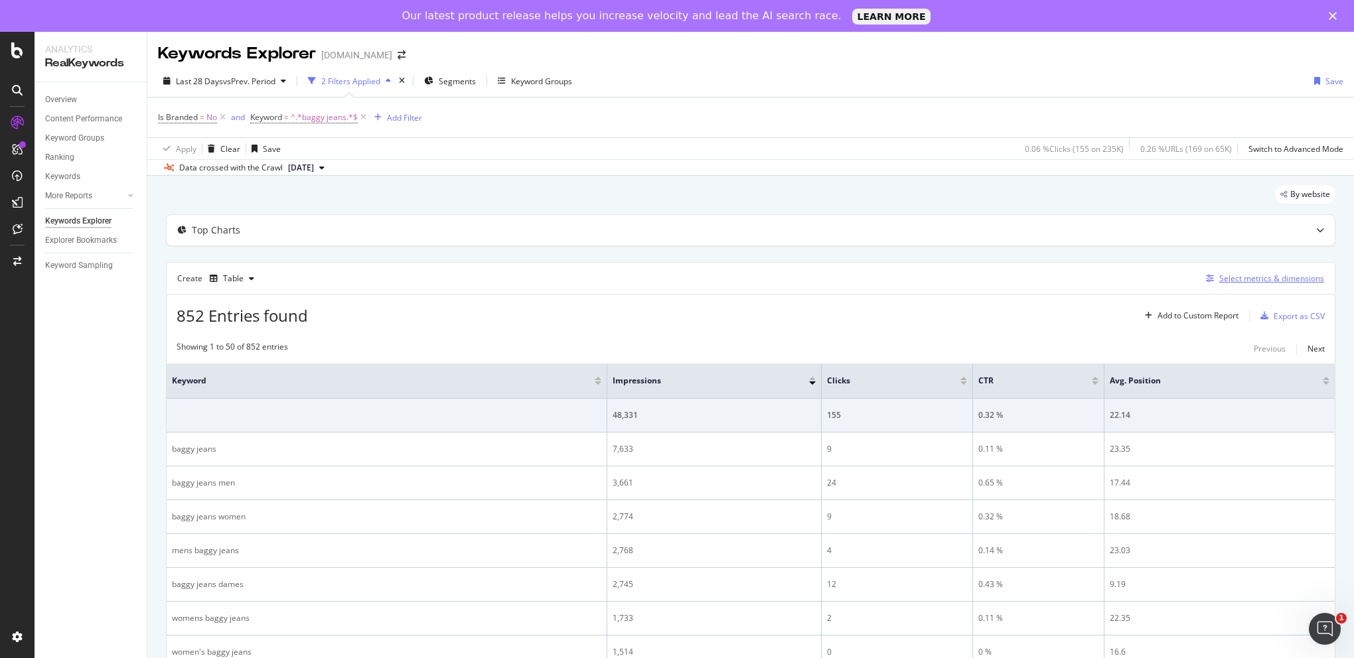
click at [1277, 281] on div "Select metrics & dimensions" at bounding box center [1271, 278] width 105 height 11
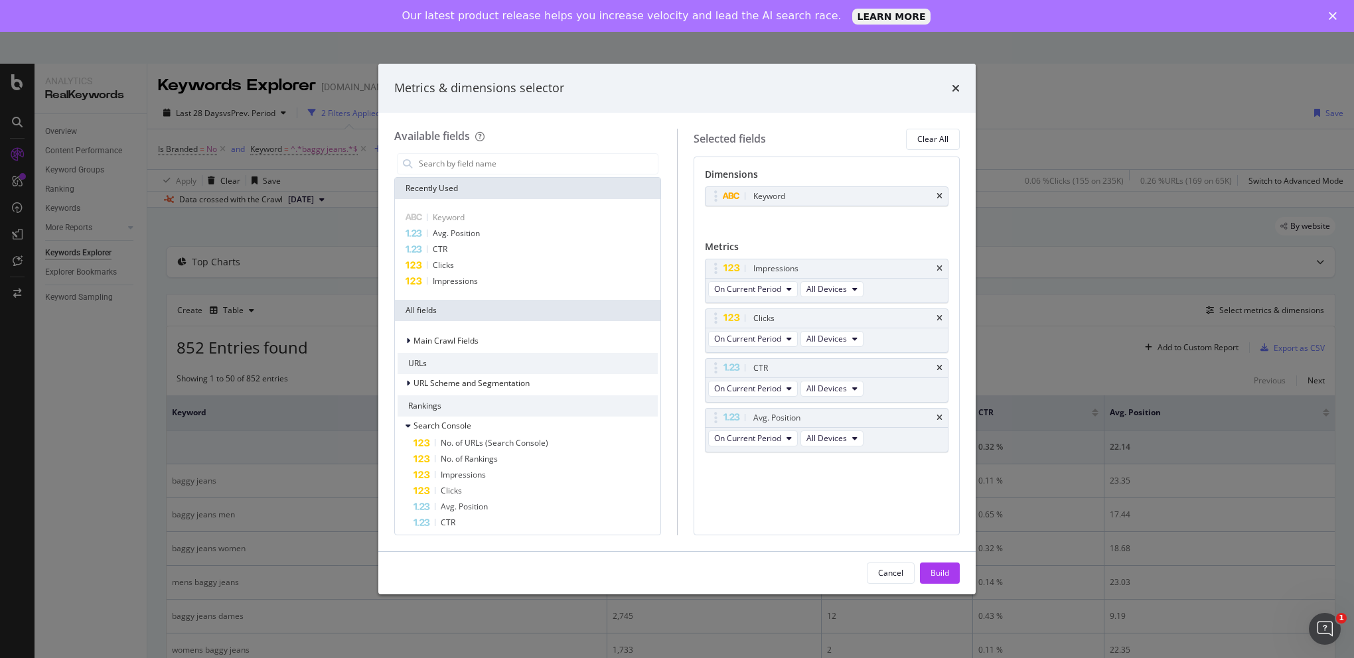
click at [959, 83] on div "Metrics & dimensions selector" at bounding box center [676, 88] width 597 height 49
click at [956, 88] on icon "times" at bounding box center [956, 88] width 8 height 11
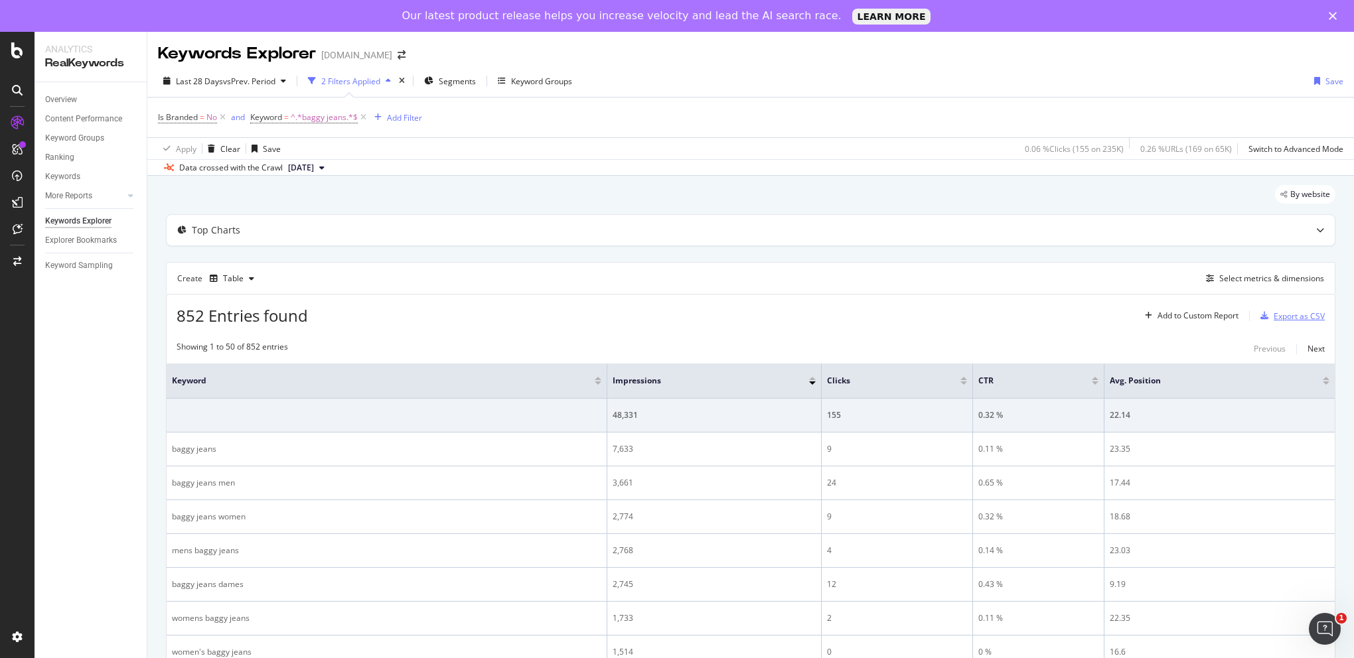
click at [1285, 313] on div "Export as CSV" at bounding box center [1298, 316] width 51 height 11
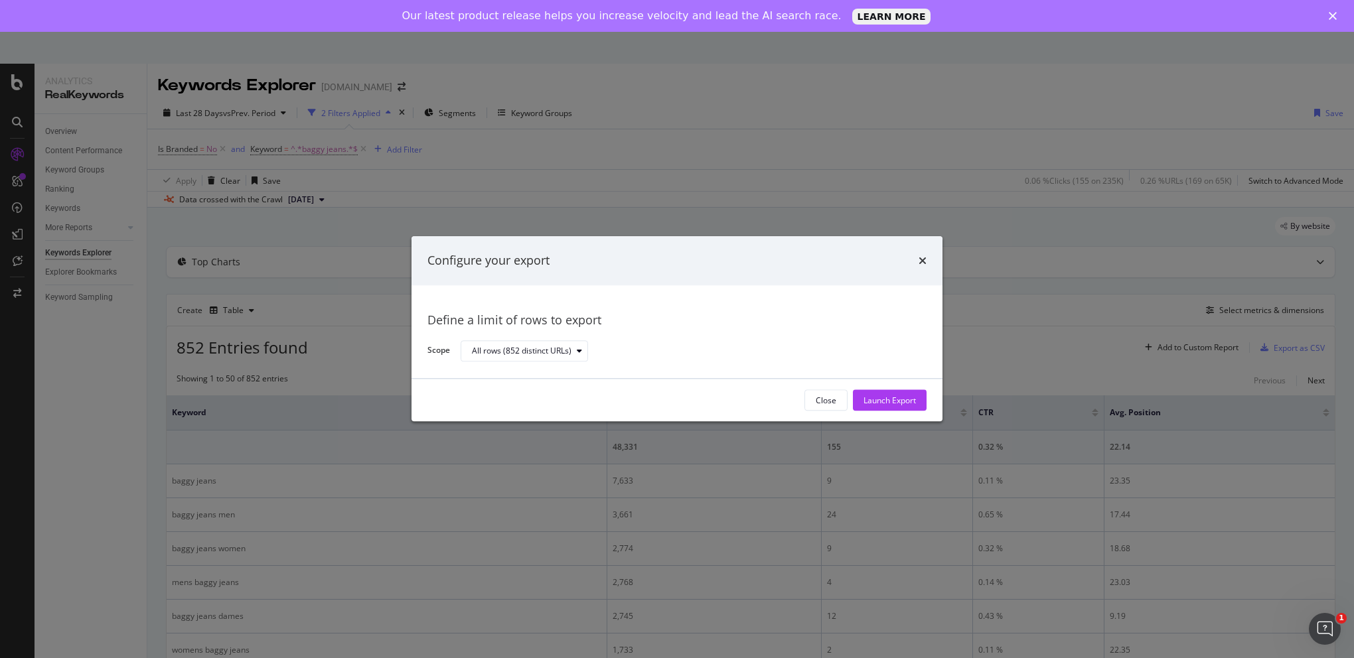
click at [932, 257] on div "Configure your export" at bounding box center [676, 260] width 531 height 49
click at [918, 257] on icon "times" at bounding box center [922, 260] width 8 height 11
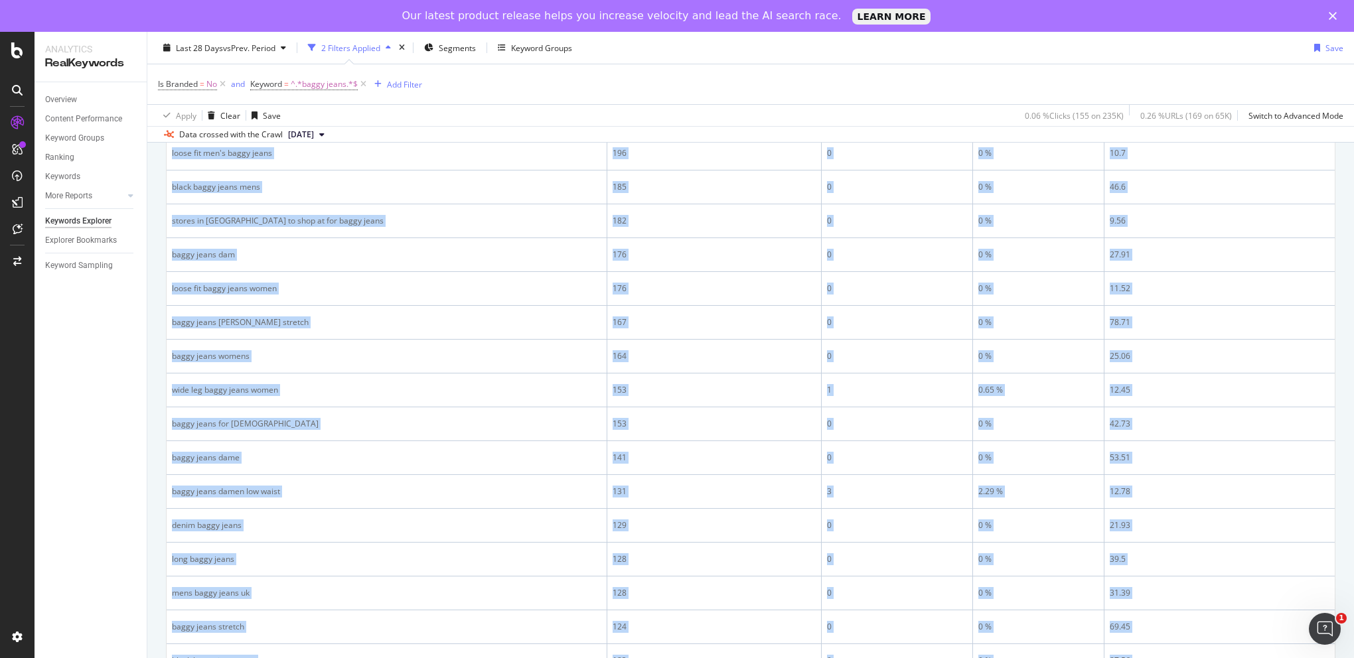
scroll to position [1502, 0]
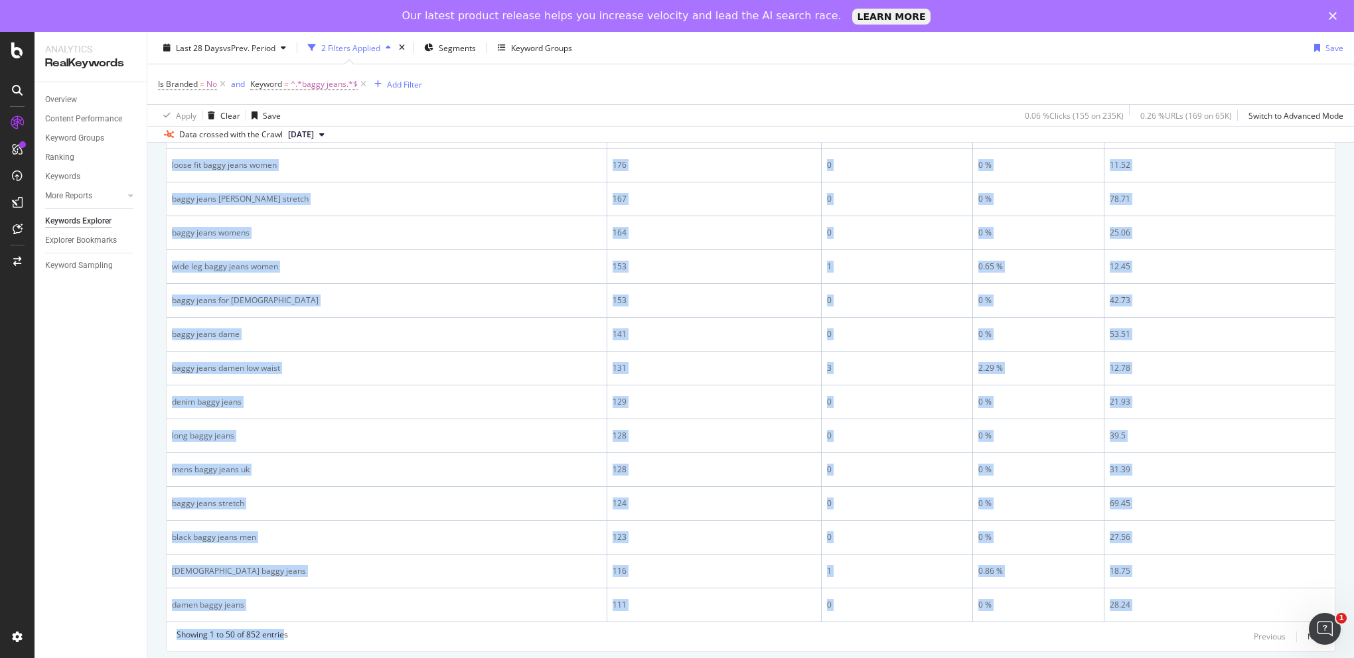
drag, startPoint x: 170, startPoint y: 312, endPoint x: 284, endPoint y: 692, distance: 397.0
click at [284, 658] on html "Analytics RealKeywords Overview Content Performance Keyword Groups Ranking Keyw…" at bounding box center [677, 329] width 1354 height 658
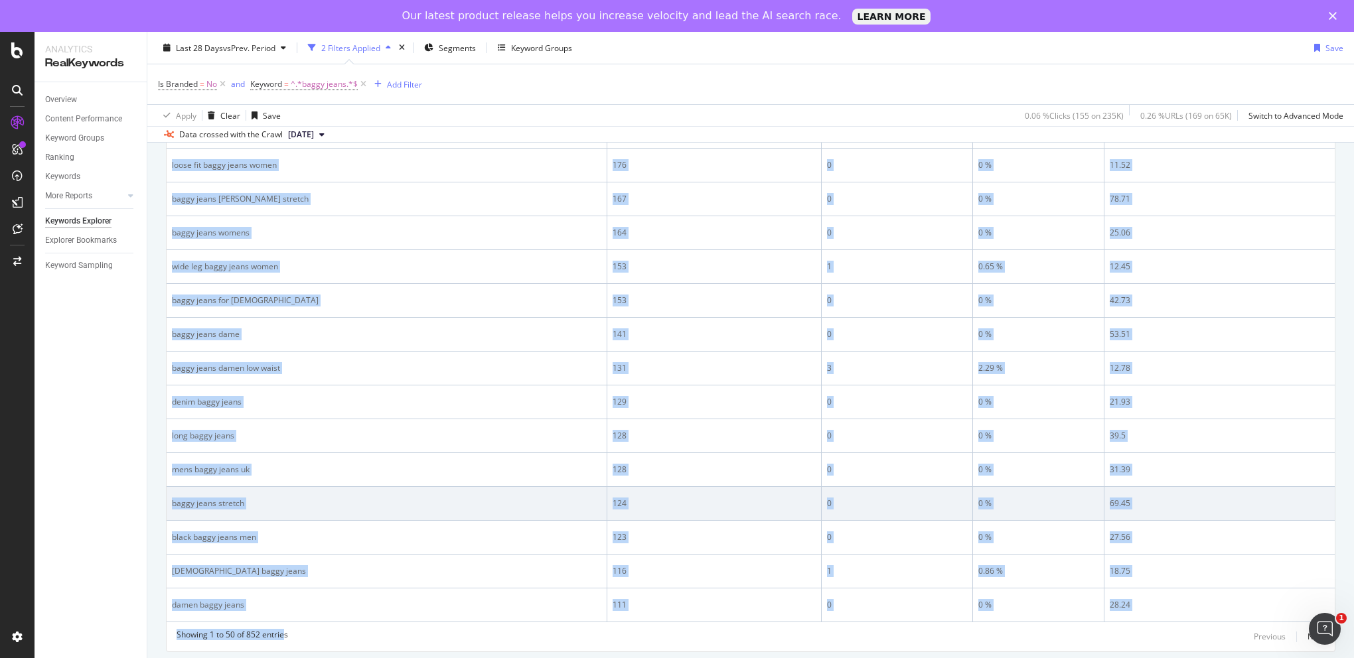
drag, startPoint x: 284, startPoint y: 692, endPoint x: 266, endPoint y: 504, distance: 188.6
click at [266, 504] on td "baggy jeans stretch" at bounding box center [387, 504] width 441 height 34
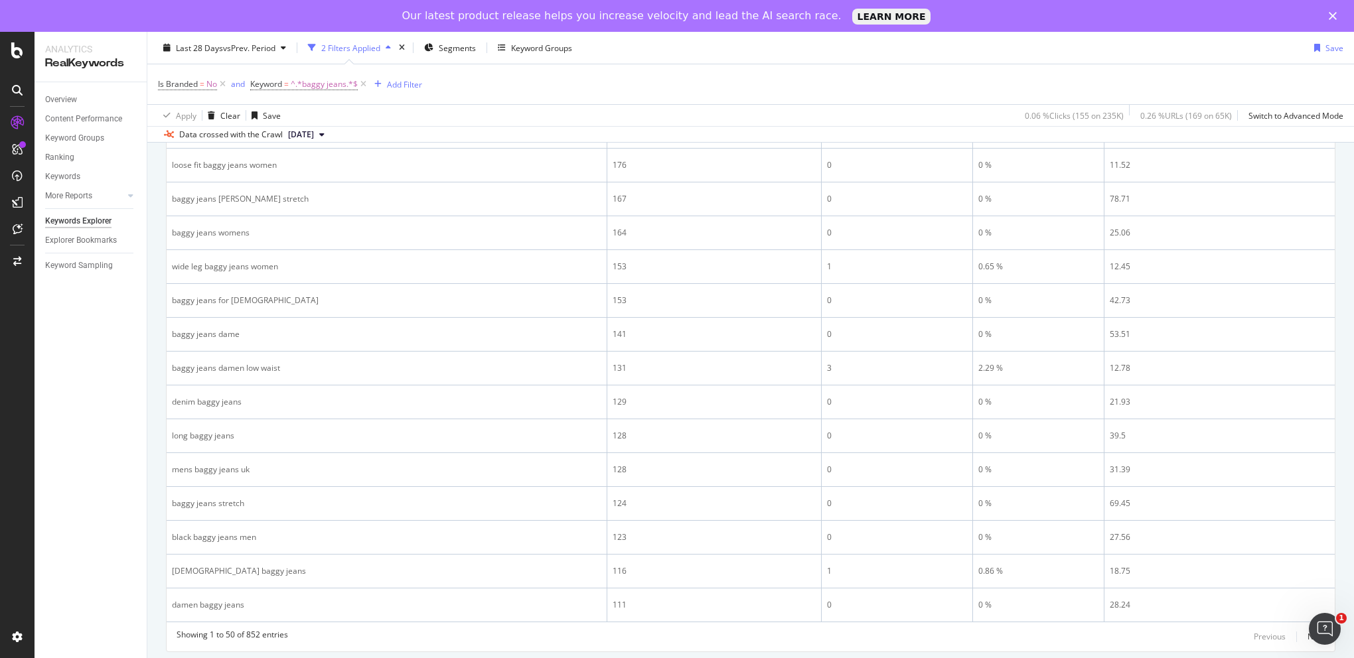
click at [94, 360] on div "Overview Content Performance Keyword Groups Ranking Keywords More Reports Count…" at bounding box center [91, 386] width 112 height 608
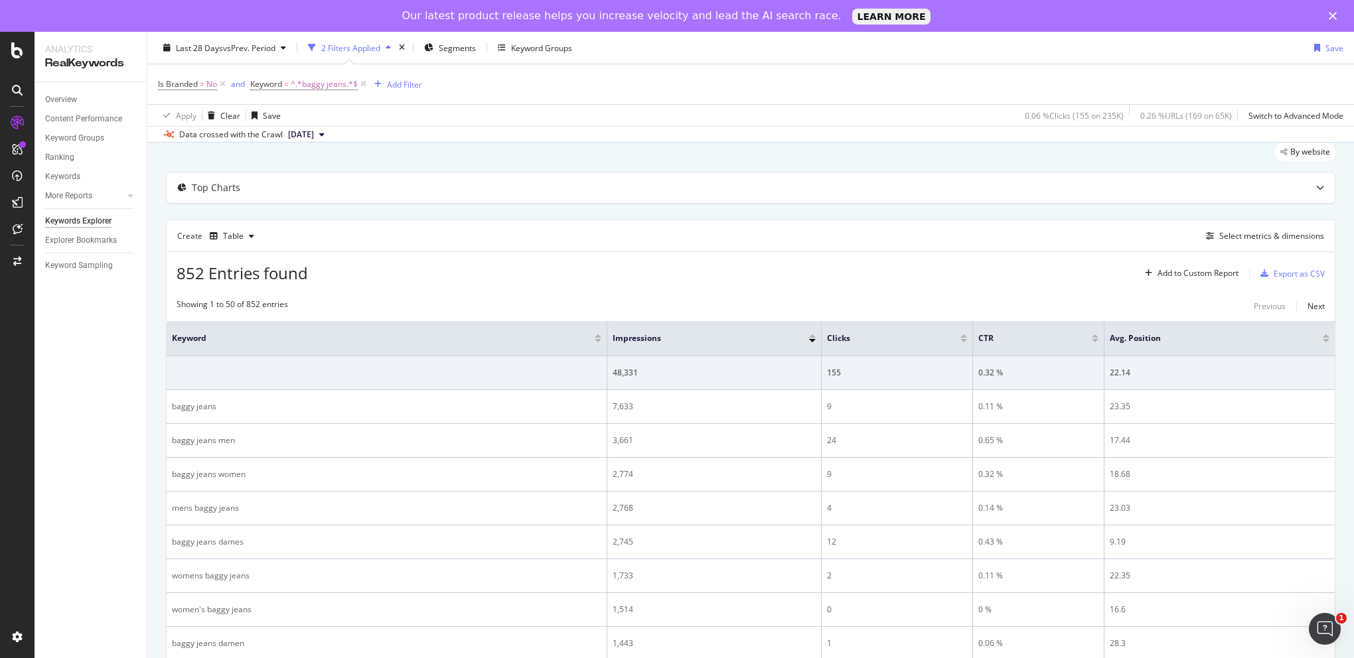
scroll to position [0, 0]
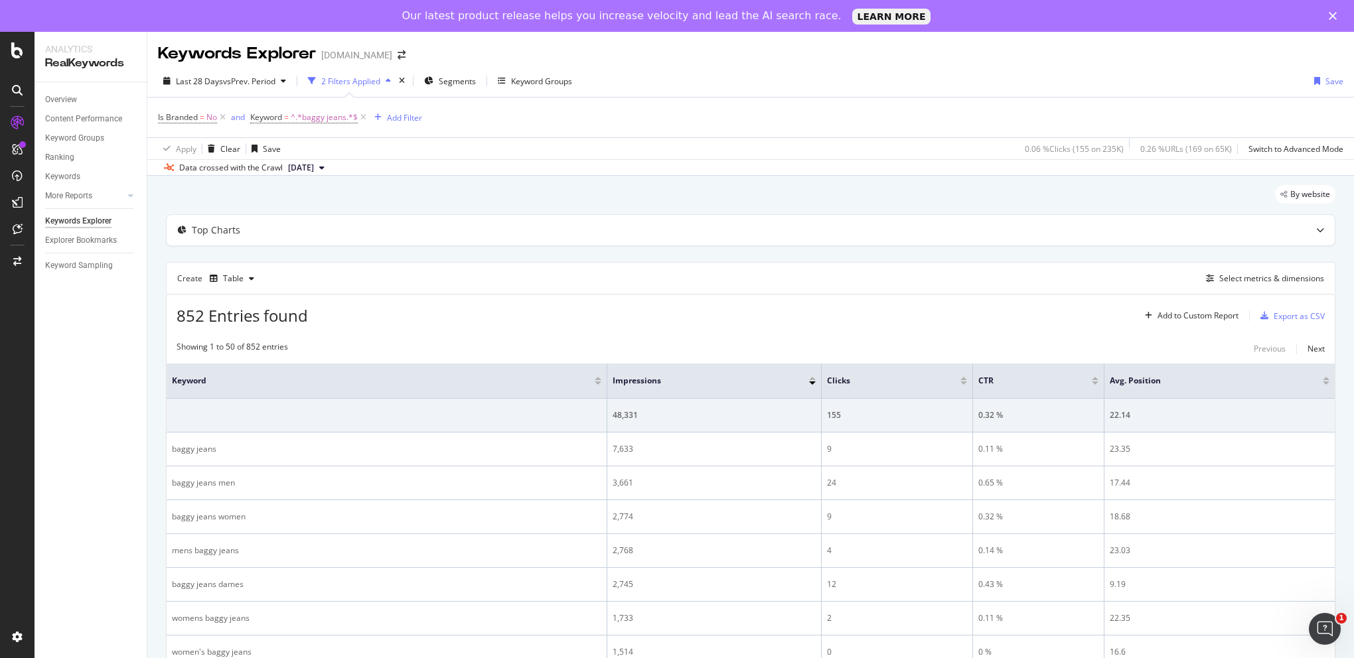
click at [346, 87] on div "2 Filters Applied" at bounding box center [350, 81] width 94 height 20
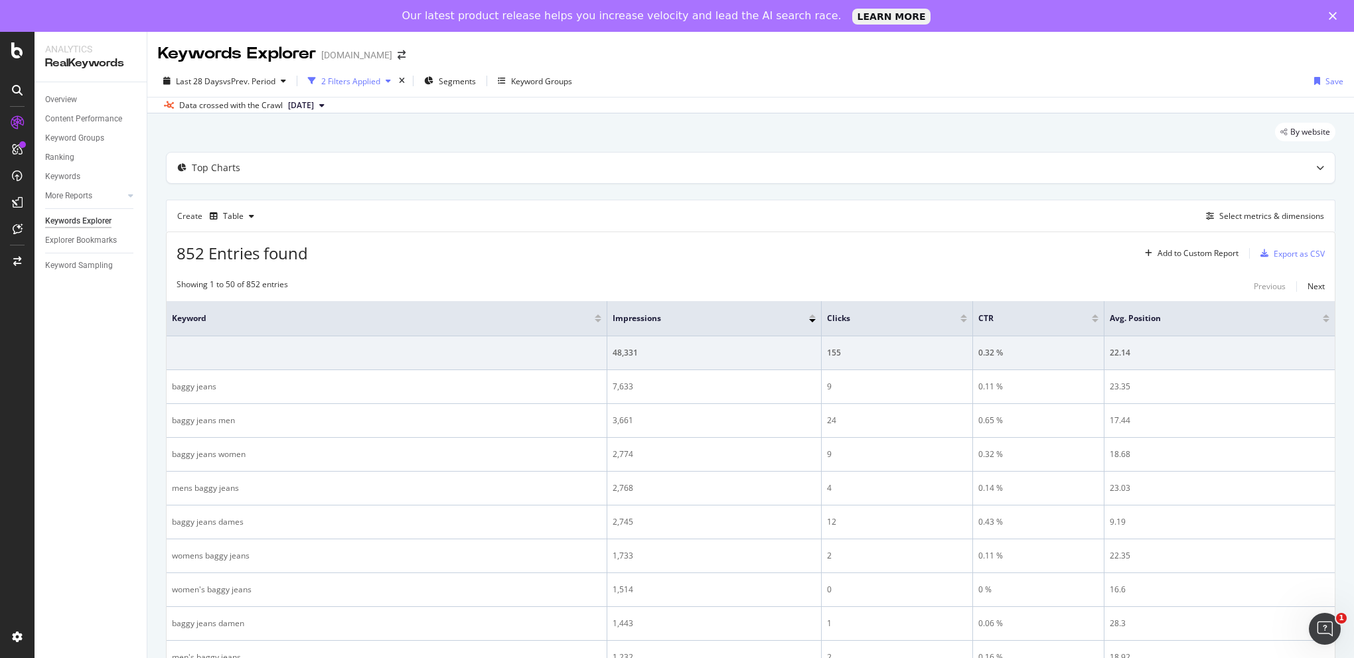
click at [346, 80] on div "2 Filters Applied" at bounding box center [350, 81] width 59 height 11
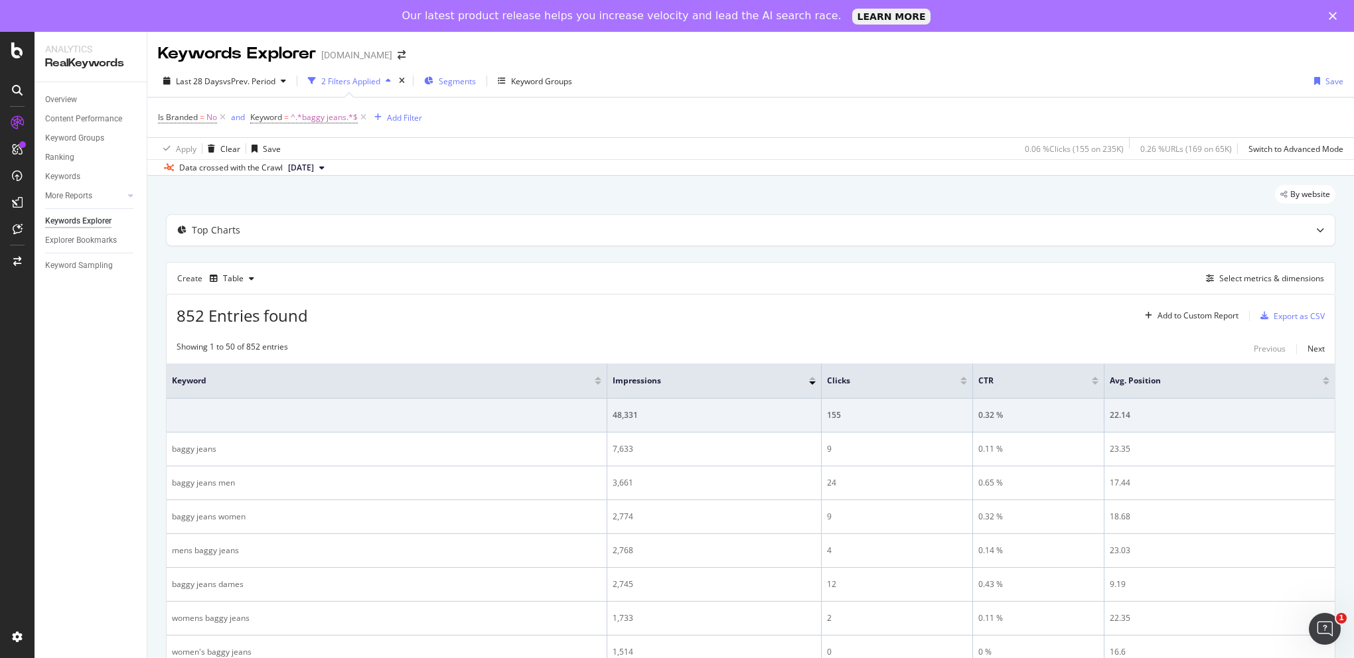
click at [451, 86] on span "Segments" at bounding box center [457, 81] width 37 height 11
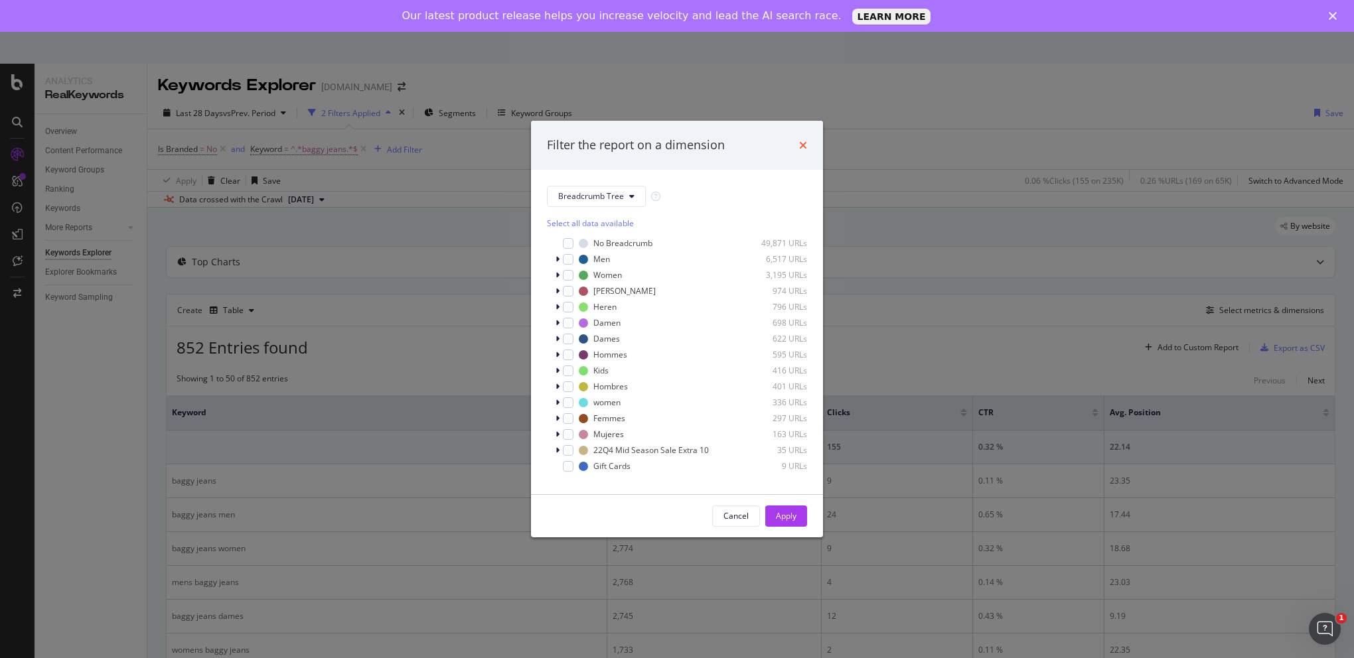
click at [800, 144] on icon "times" at bounding box center [803, 145] width 8 height 11
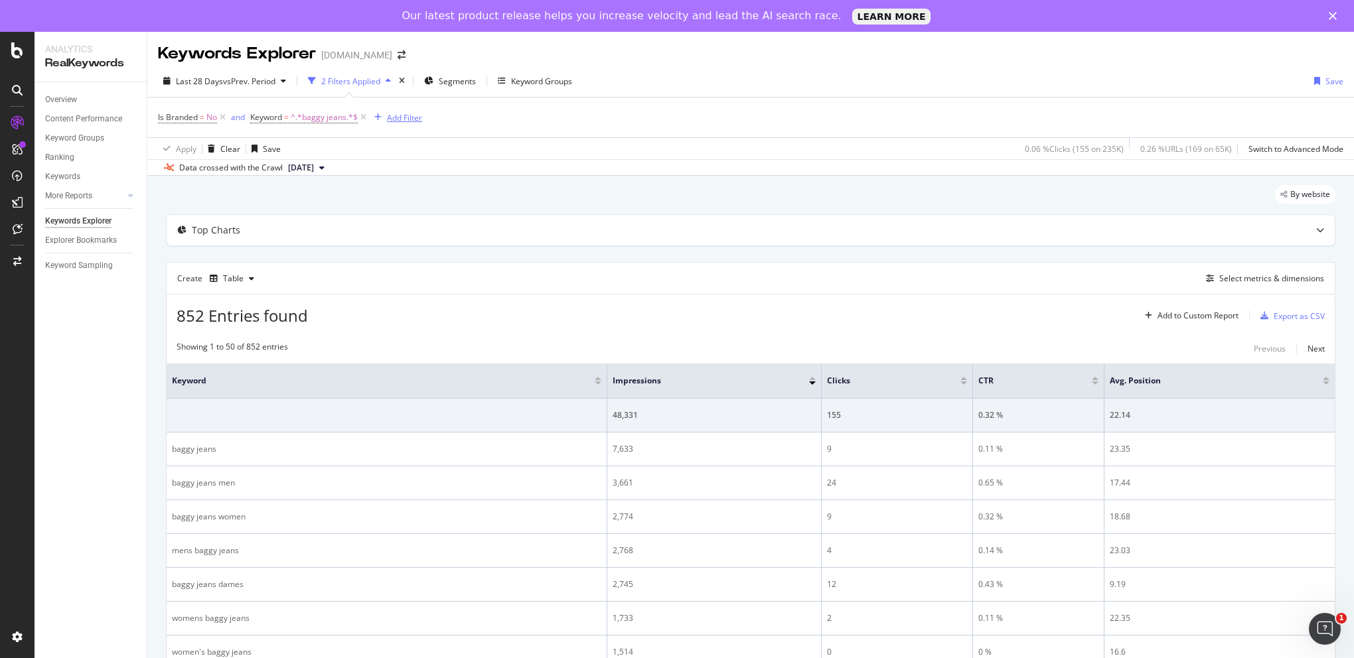
click at [398, 120] on div "Add Filter" at bounding box center [404, 117] width 35 height 11
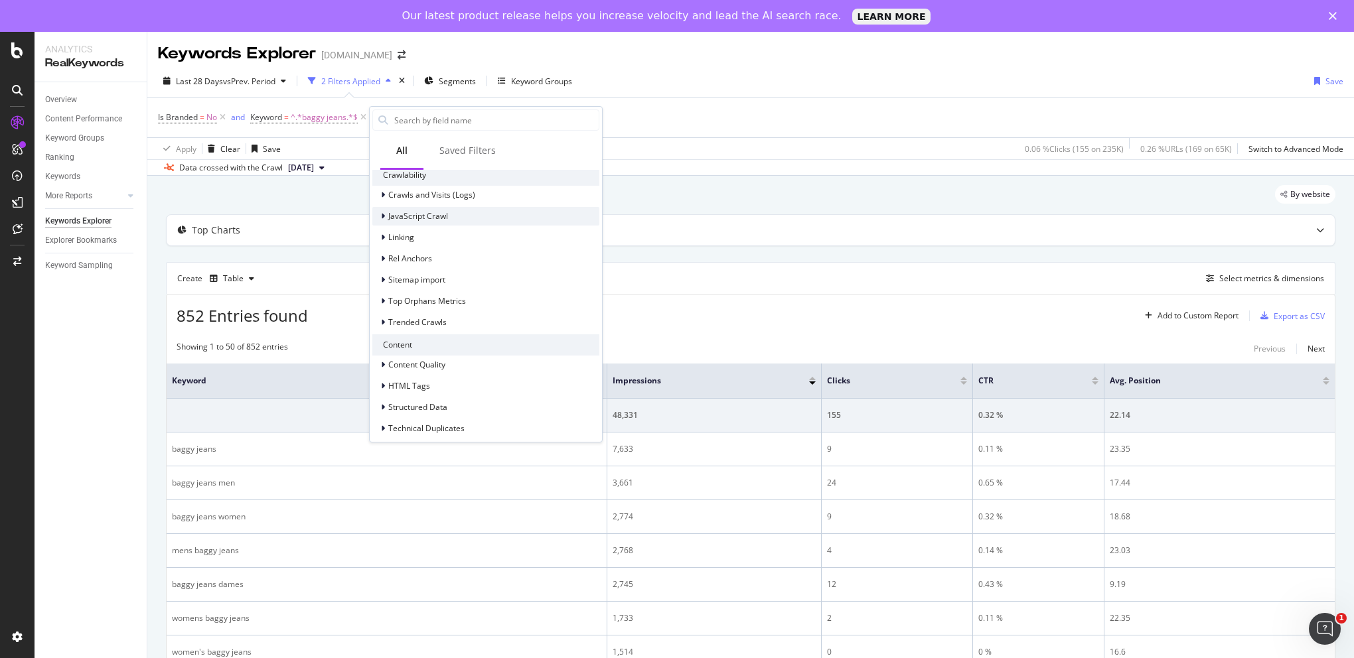
scroll to position [427, 0]
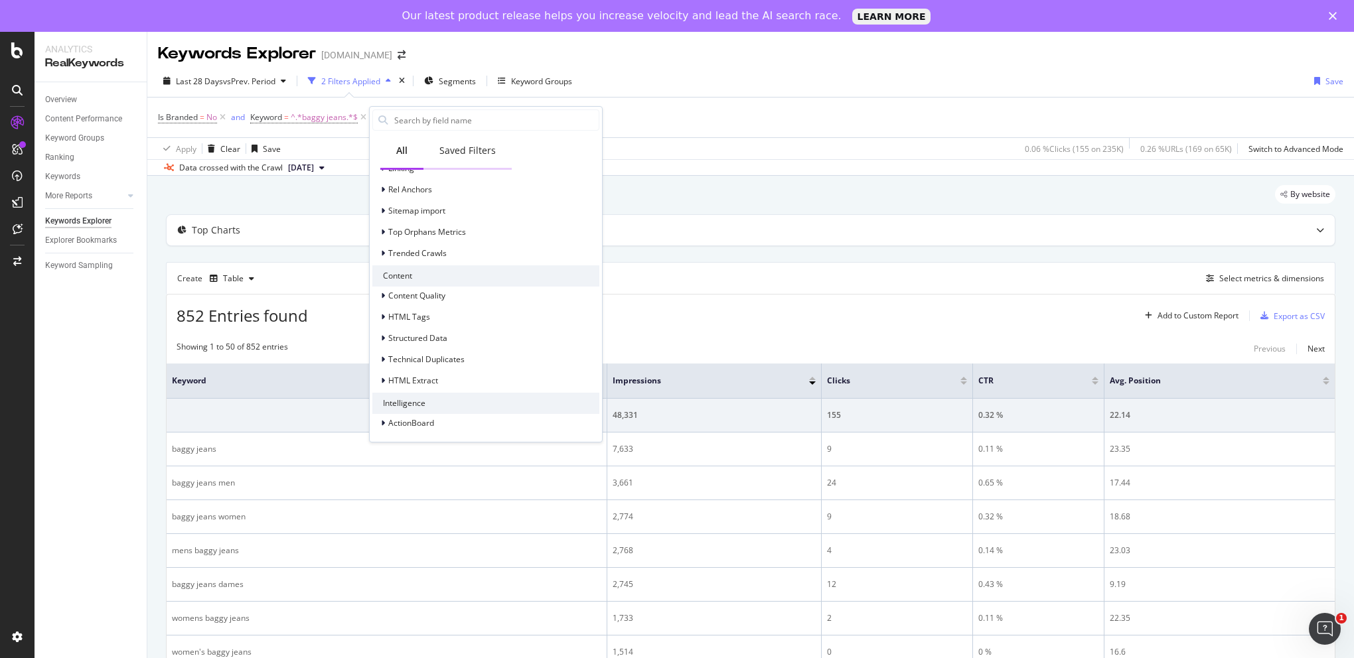
click at [475, 150] on div "Saved Filters" at bounding box center [467, 150] width 56 height 13
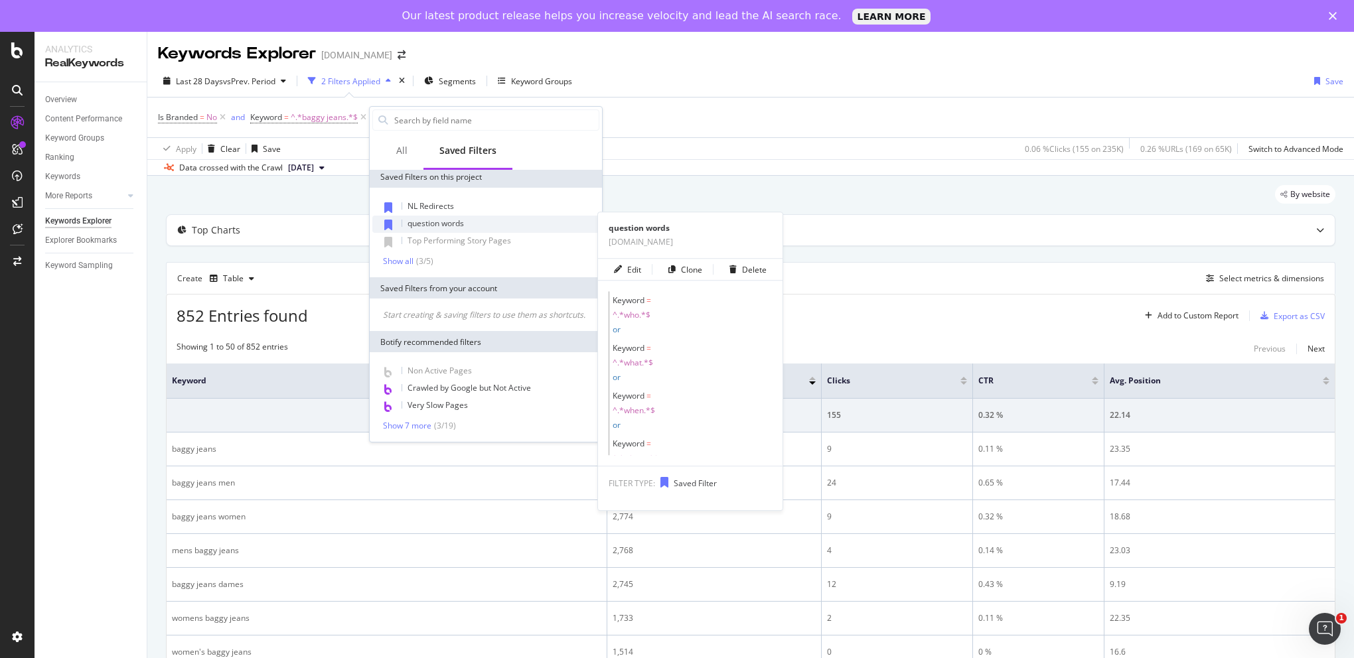
scroll to position [0, 0]
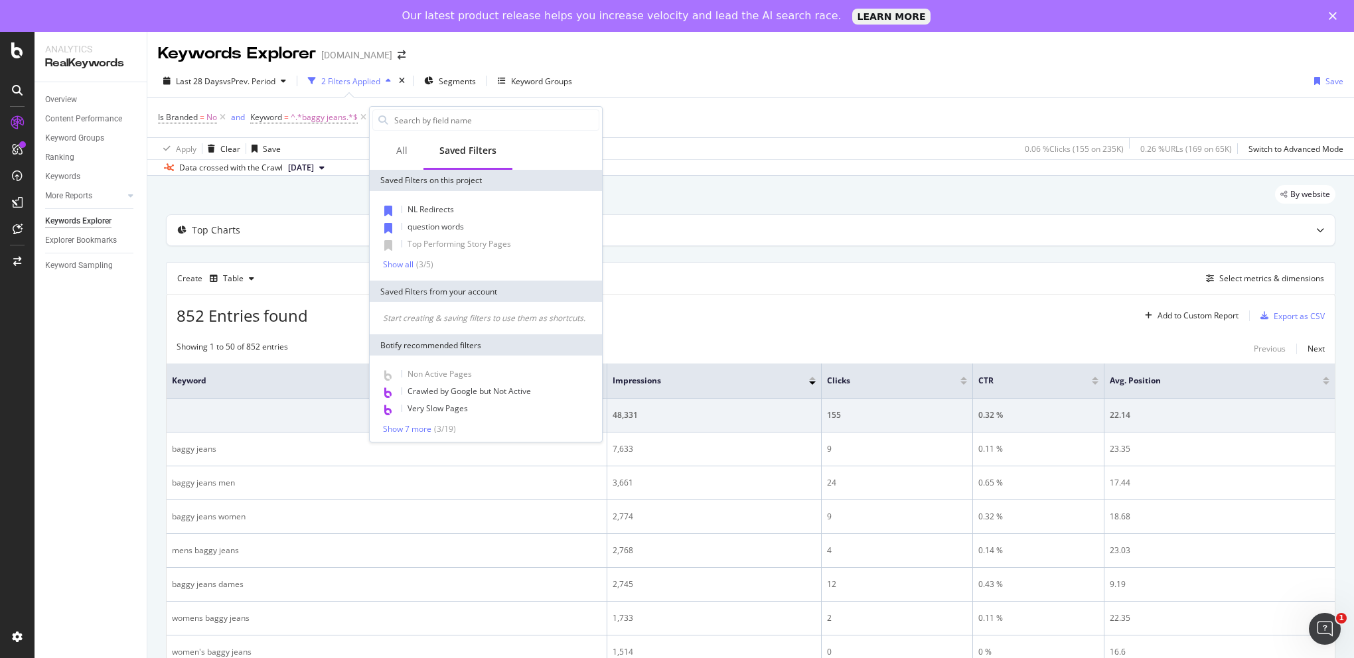
click at [621, 119] on div "Is Branded = No and Keyword = ^.*baggy jeans.*$ Add Filter" at bounding box center [750, 118] width 1185 height 40
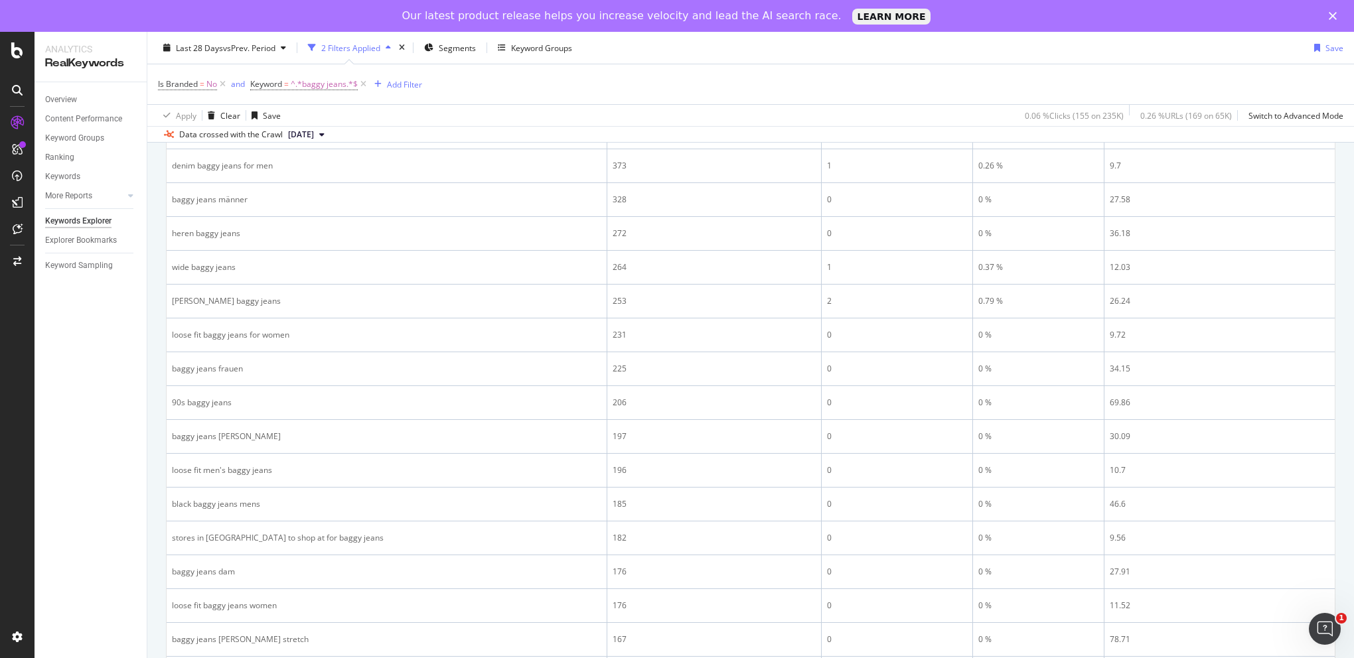
scroll to position [1062, 0]
